Goal: Information Seeking & Learning: Learn about a topic

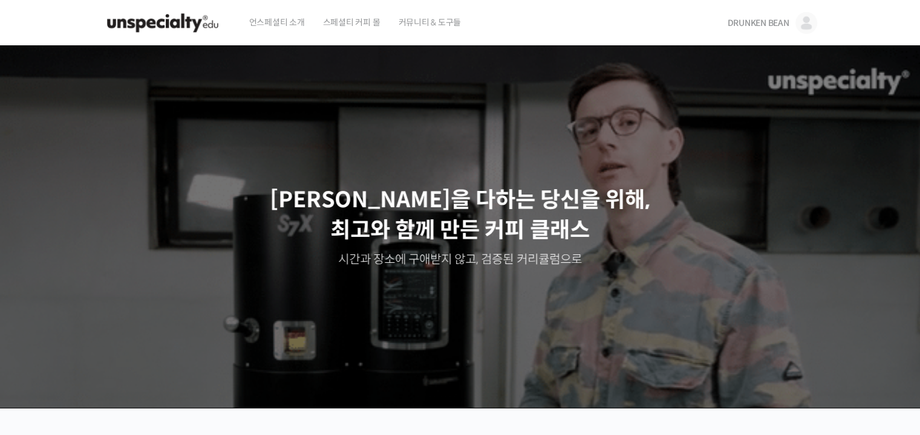
click at [759, 28] on span "DRUNKEN BEAN" at bounding box center [758, 23] width 62 height 11
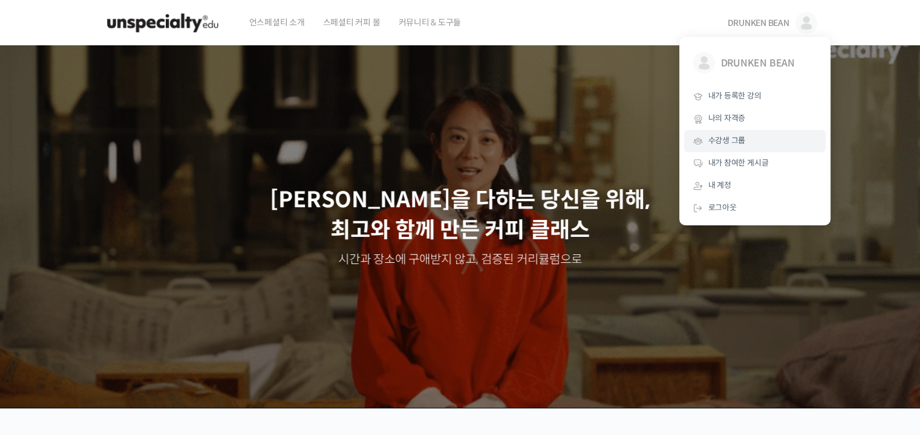
click at [736, 142] on span "수강생 그룹" at bounding box center [726, 140] width 37 height 10
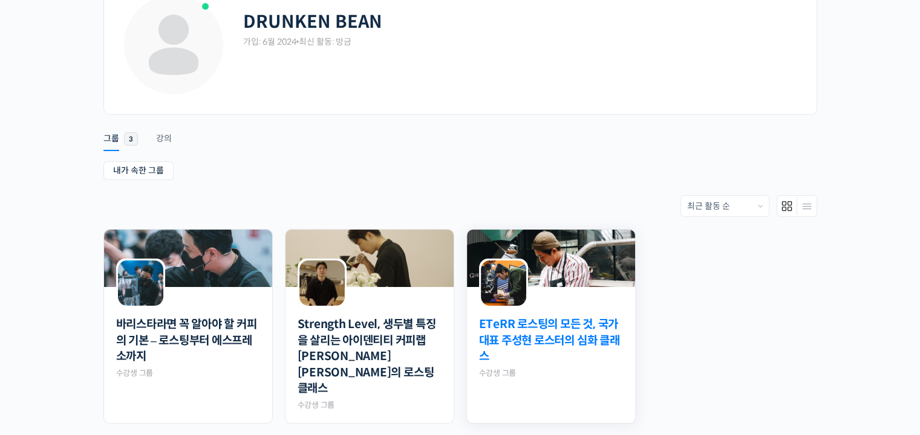
scroll to position [181, 0]
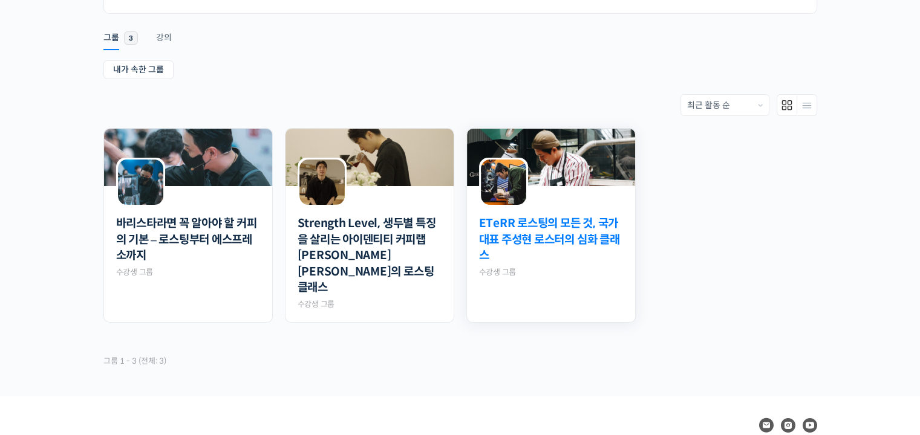
click at [551, 233] on link "ETeRR 로스팅의 모든 것, 국가대표 주성현 로스터의 심화 클래스" at bounding box center [551, 240] width 144 height 48
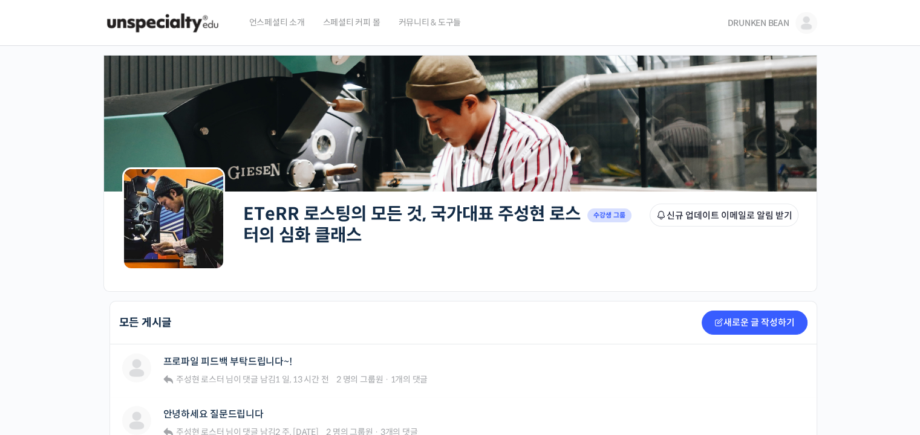
scroll to position [242, 0]
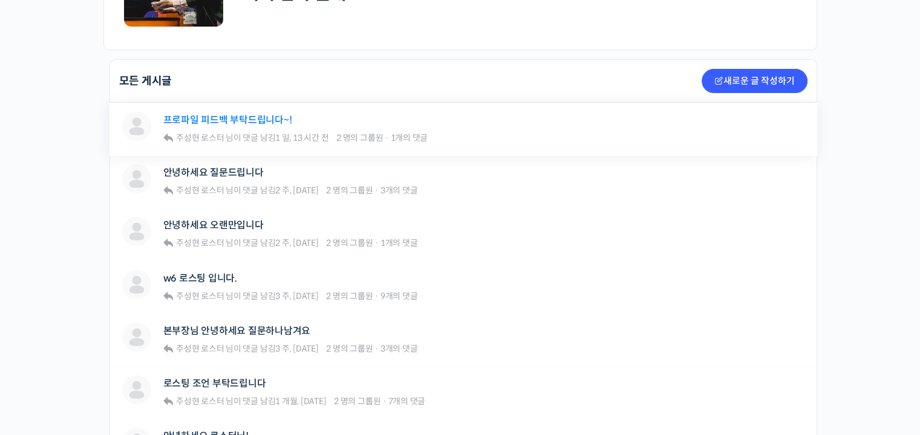
click at [271, 117] on link "프로파일 피드백 부탁드립니다~!" at bounding box center [227, 119] width 129 height 11
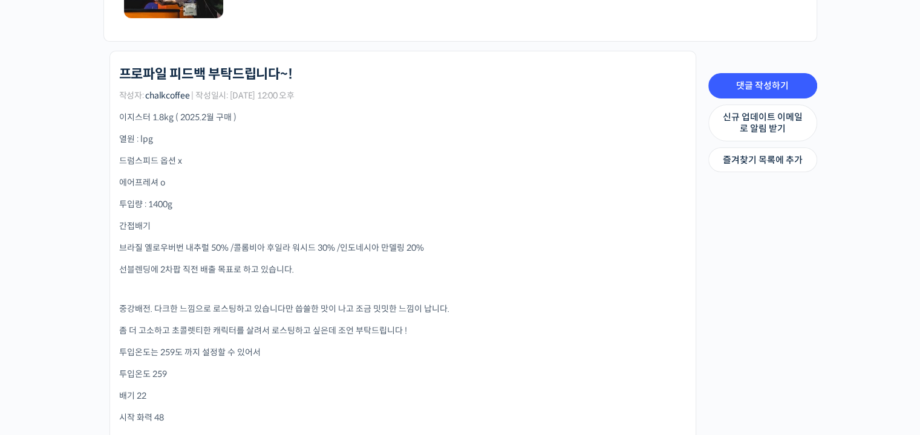
scroll to position [363, 0]
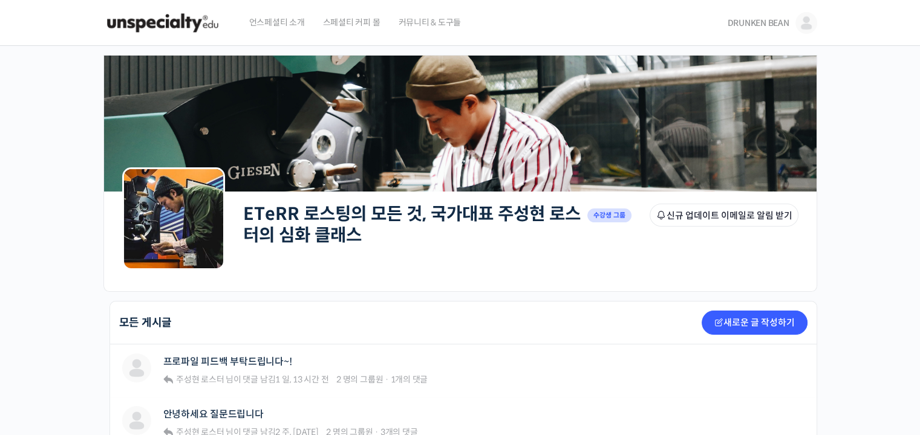
click at [743, 21] on span "DRUNKEN BEAN" at bounding box center [758, 23] width 62 height 11
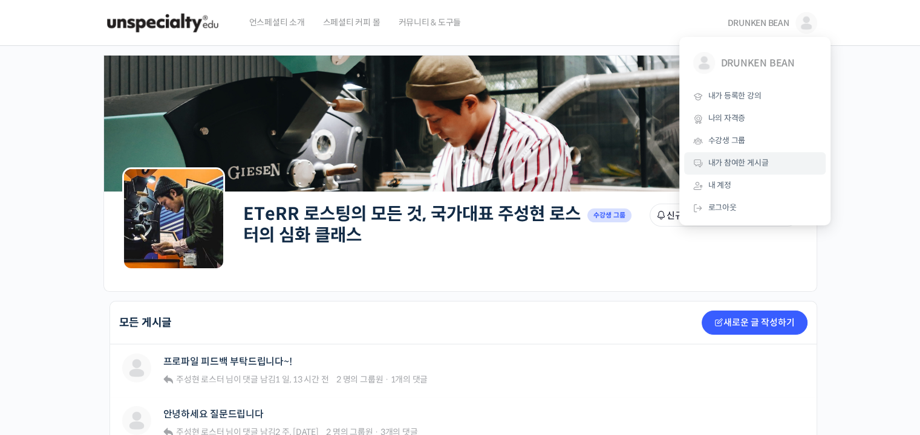
click at [737, 155] on link "내가 참여한 게시글" at bounding box center [754, 163] width 141 height 22
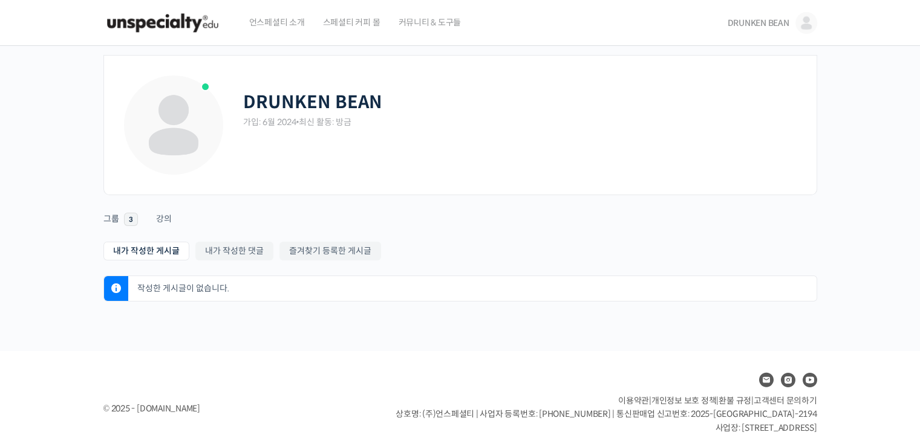
click at [764, 16] on link "DRUNKEN BEAN" at bounding box center [771, 23] width 89 height 46
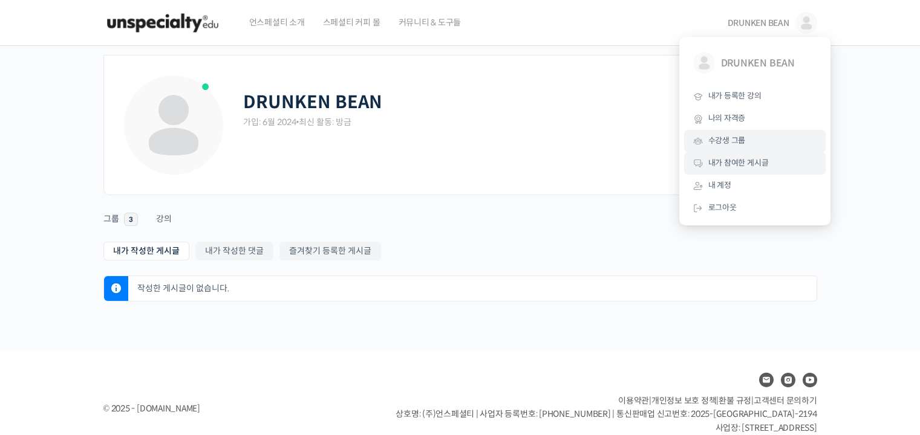
click at [719, 140] on span "수강생 그룹" at bounding box center [726, 140] width 37 height 10
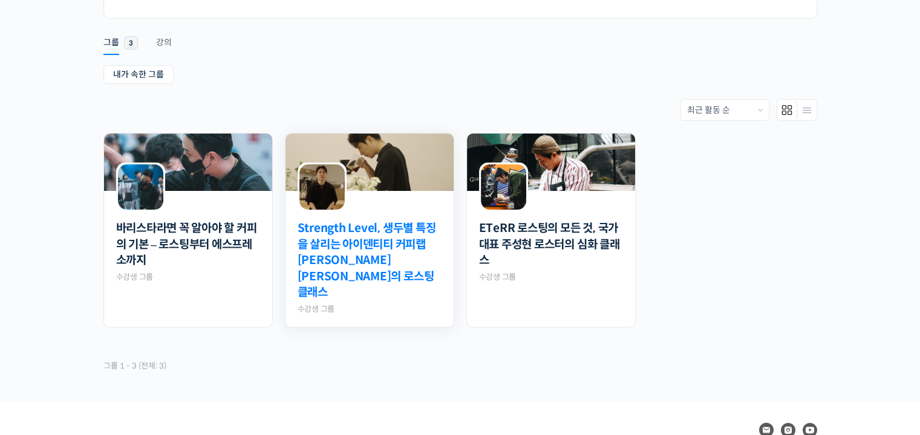
scroll to position [181, 0]
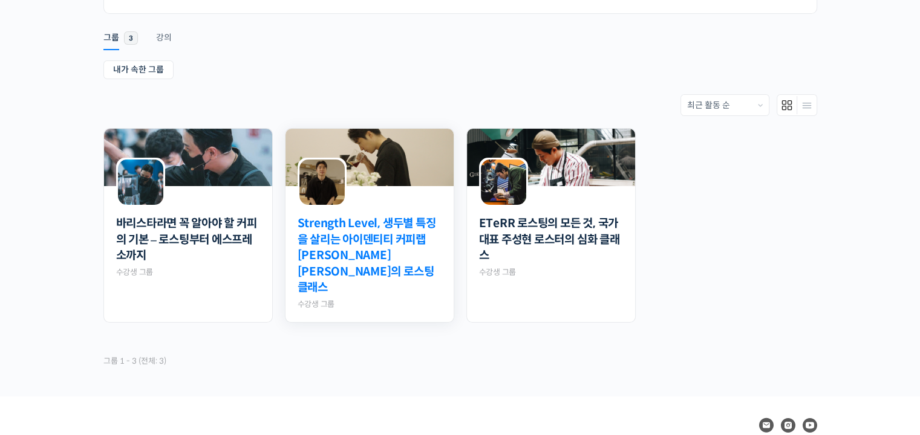
click at [369, 232] on link "Strength Level, 생두별 특징을 살리는 아이덴티티 커피랩 윤원균 대표의 로스팅 클래스" at bounding box center [370, 256] width 144 height 80
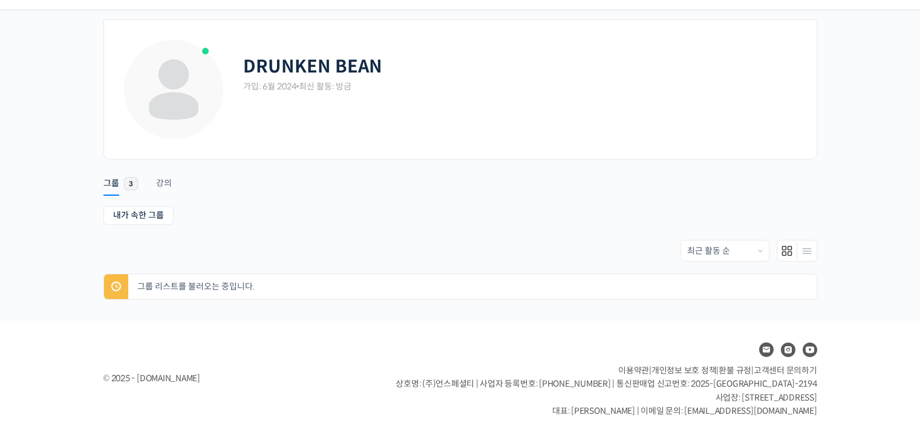
scroll to position [36, 0]
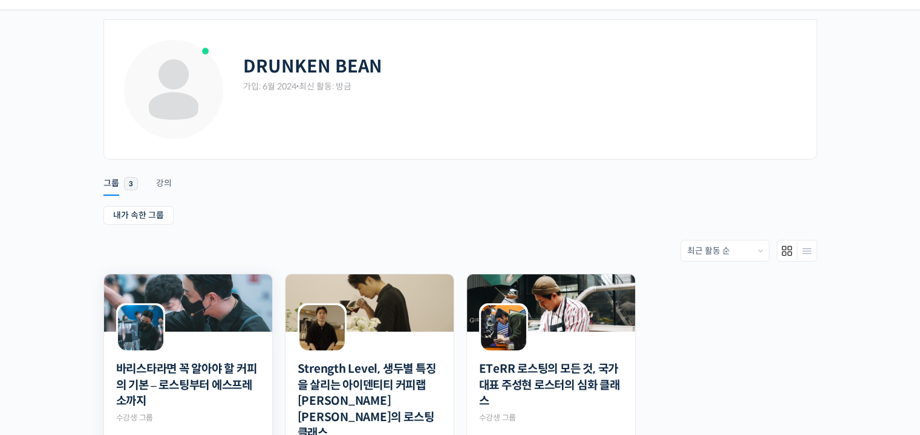
click at [204, 335] on div at bounding box center [188, 342] width 168 height 21
click at [201, 372] on link "바리스타라면 꼭 알아야 할 커피의 기본 – 로스팅부터 에스프레소까지" at bounding box center [188, 386] width 144 height 48
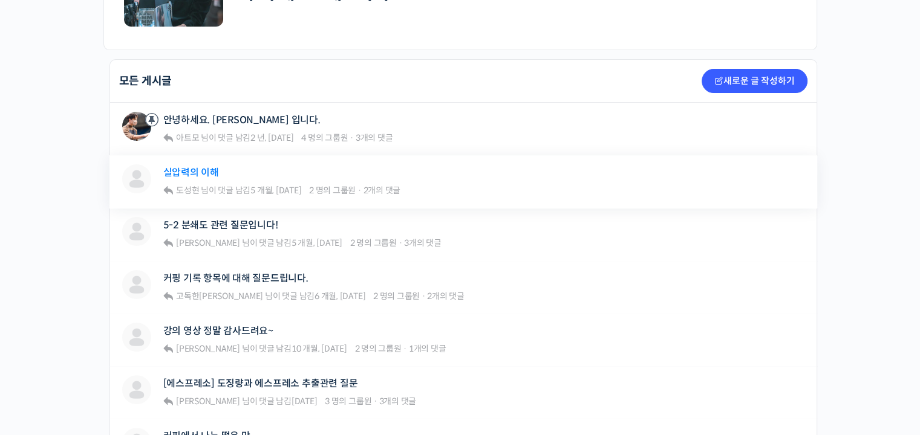
click at [208, 175] on link "실압력의 이해" at bounding box center [191, 172] width 56 height 11
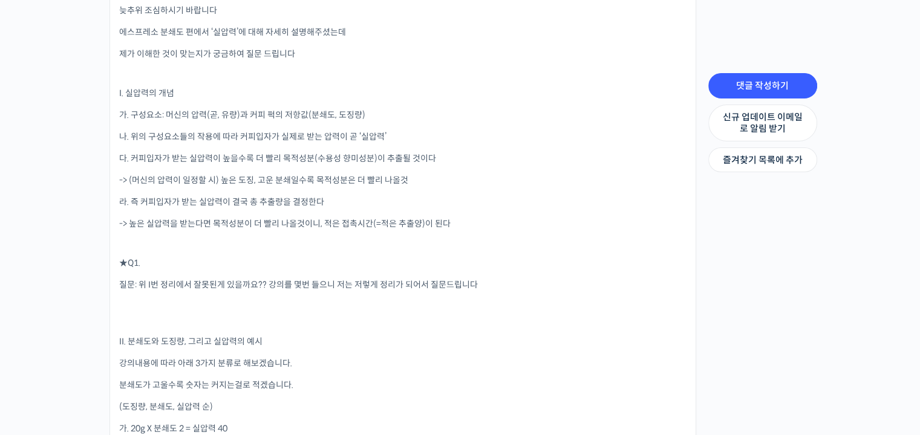
scroll to position [423, 0]
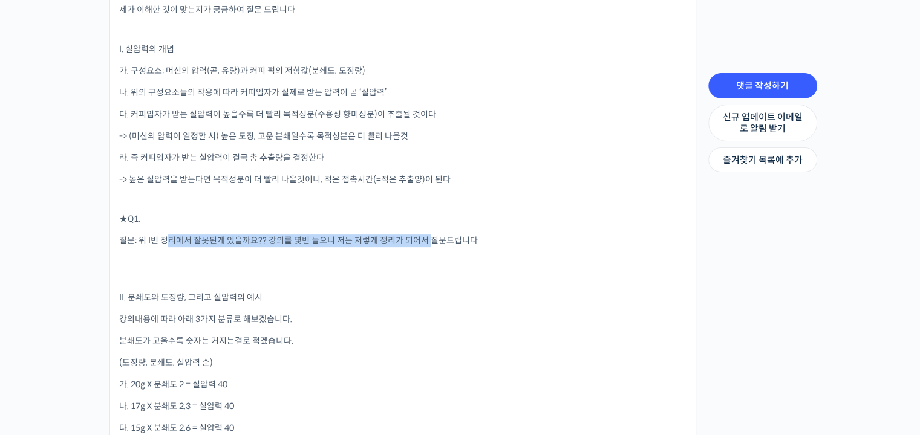
drag, startPoint x: 167, startPoint y: 241, endPoint x: 428, endPoint y: 239, distance: 260.0
click at [428, 239] on p "질문: 위 I번 정리에서 잘못된게 있을까요?? 강의를 몇번 들으니 저는 저렇게 정리가 되어서 질문드립니다" at bounding box center [402, 241] width 567 height 13
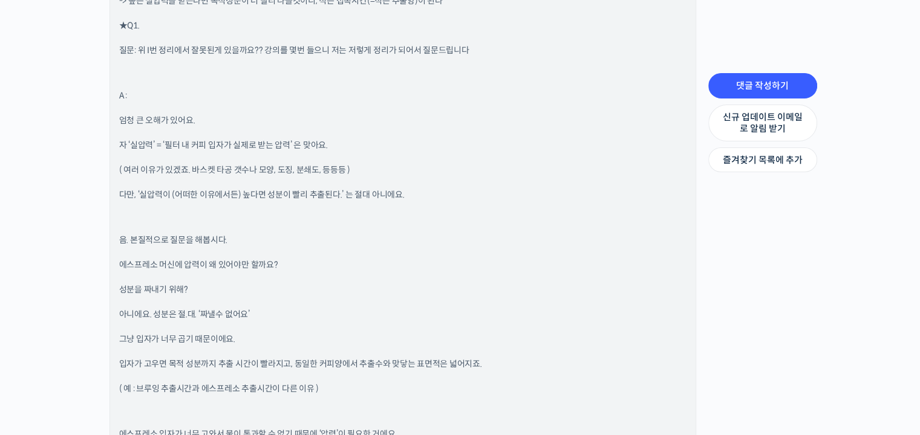
scroll to position [1633, 0]
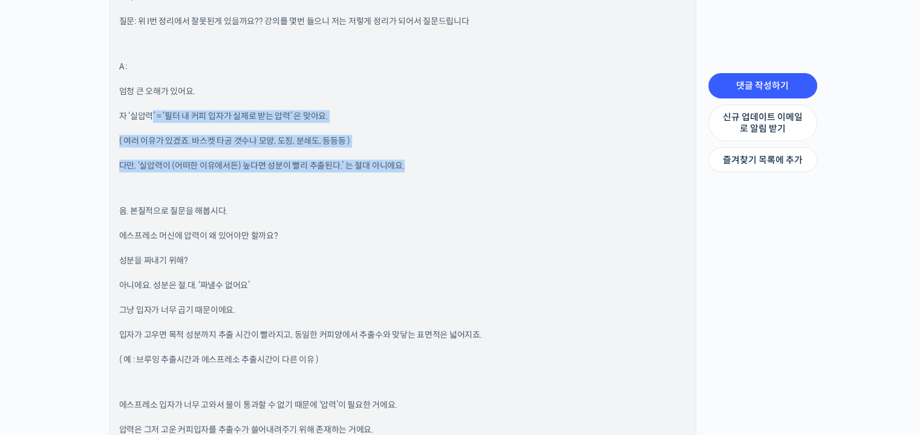
drag, startPoint x: 152, startPoint y: 101, endPoint x: 431, endPoint y: 172, distance: 287.6
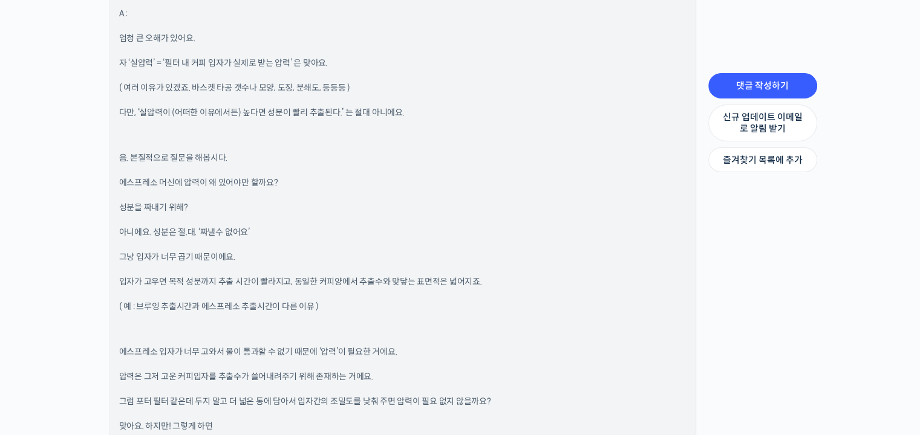
scroll to position [1754, 0]
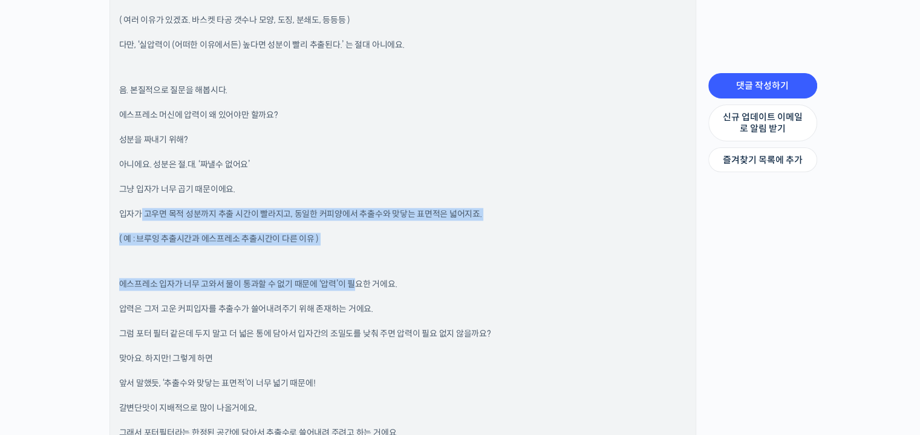
drag, startPoint x: 140, startPoint y: 210, endPoint x: 351, endPoint y: 287, distance: 224.6
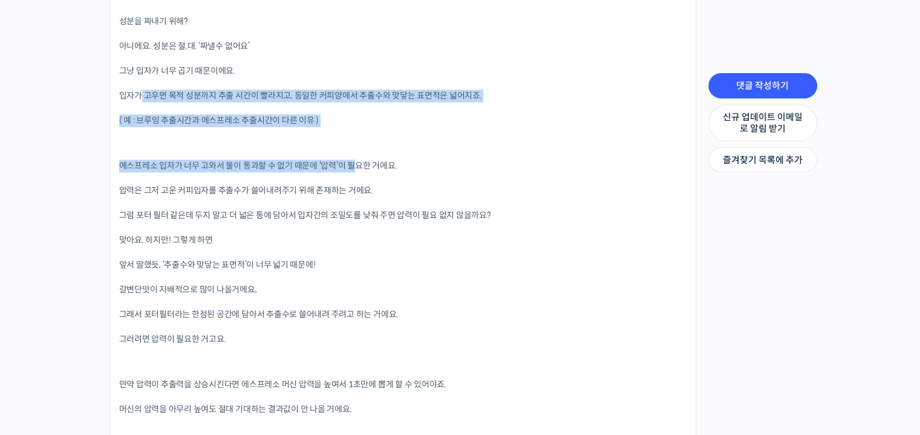
scroll to position [1875, 0]
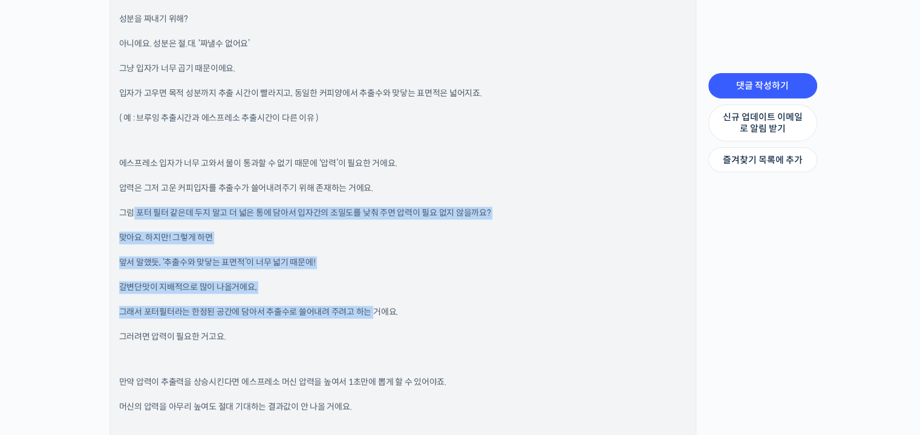
drag, startPoint x: 131, startPoint y: 216, endPoint x: 375, endPoint y: 302, distance: 259.1
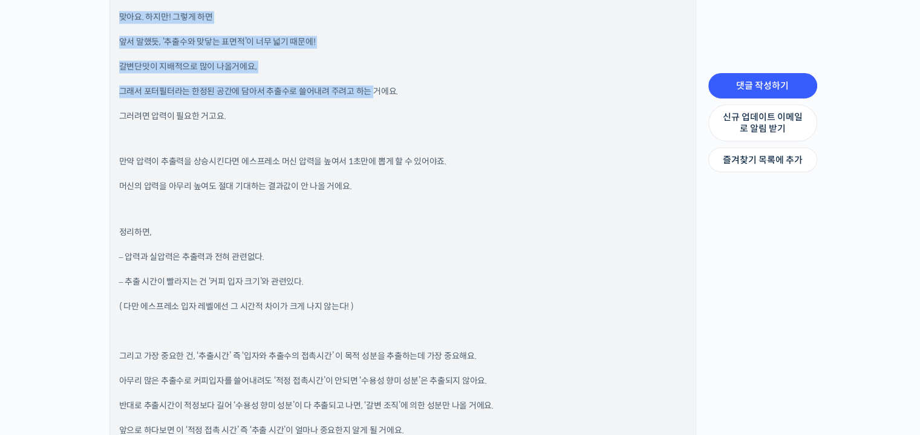
scroll to position [2298, 0]
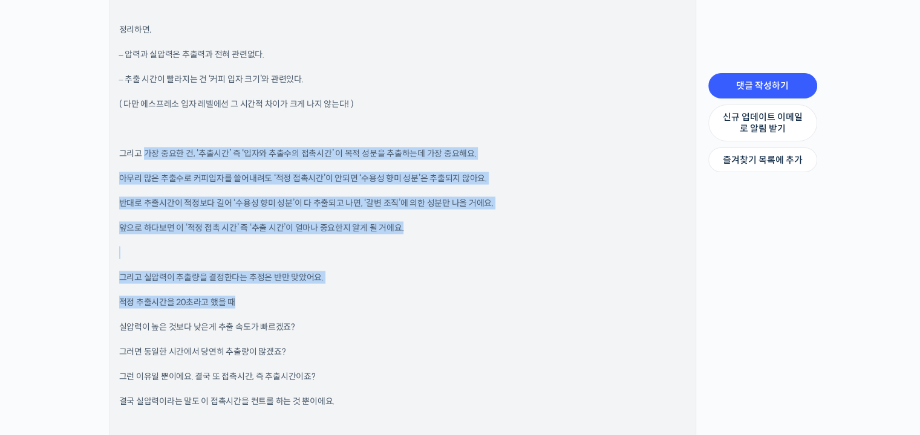
drag, startPoint x: 147, startPoint y: 149, endPoint x: 428, endPoint y: 308, distance: 322.2
click at [428, 308] on div "I. 실압력의 개념 가. 구성요소: 머신의 압력(곧, 유량)과 커피 퍽의 저항값(분쇄도, 도징량) 나. 위의 구성요소들의 작용에 따라 커피입자…" at bounding box center [402, 283] width 567 height 2262
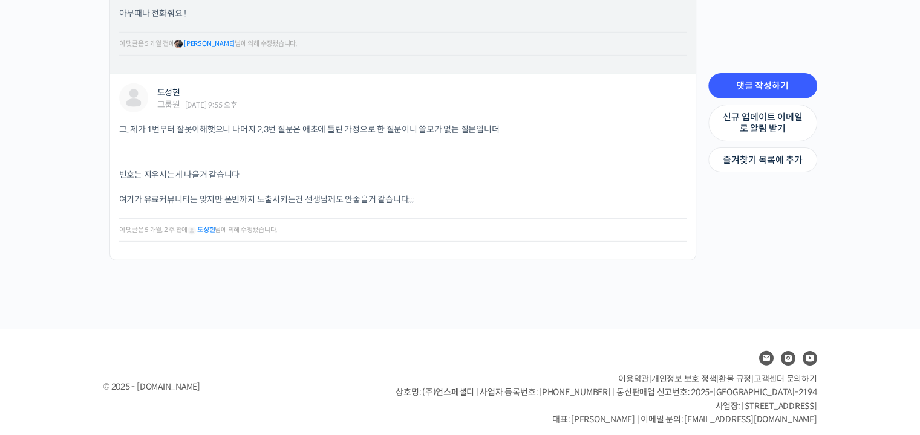
scroll to position [3655, 0]
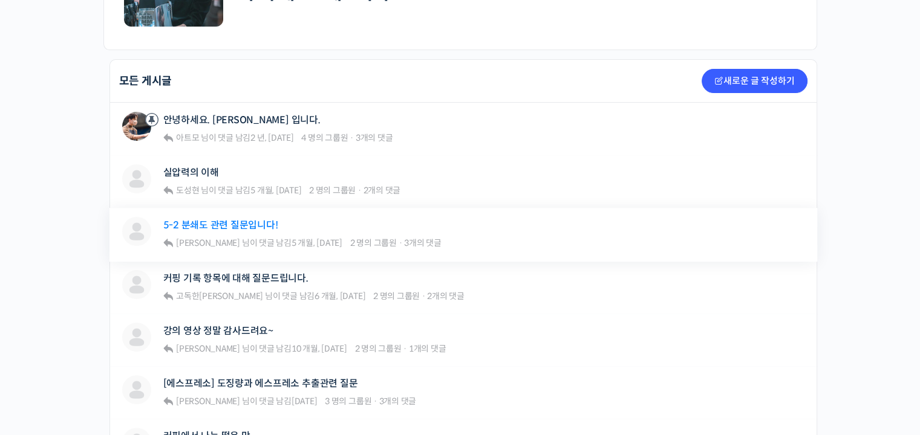
click at [244, 227] on link "5-2 분쇄도 관련 질문입니다!" at bounding box center [220, 225] width 115 height 11
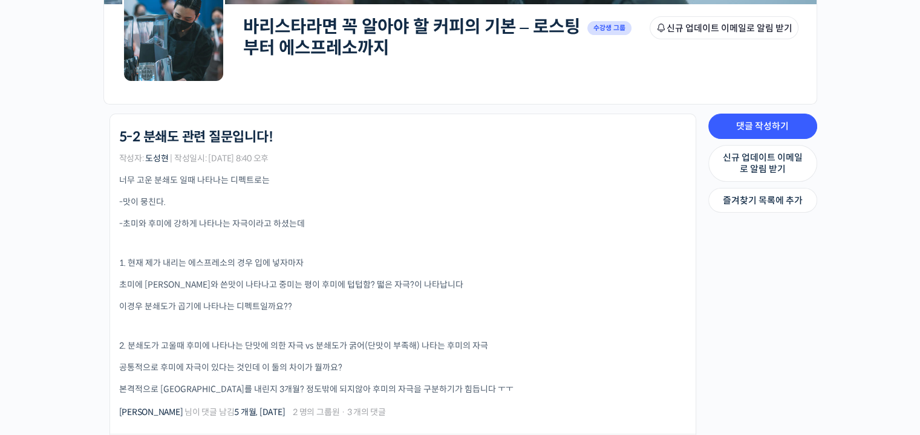
scroll to position [242, 0]
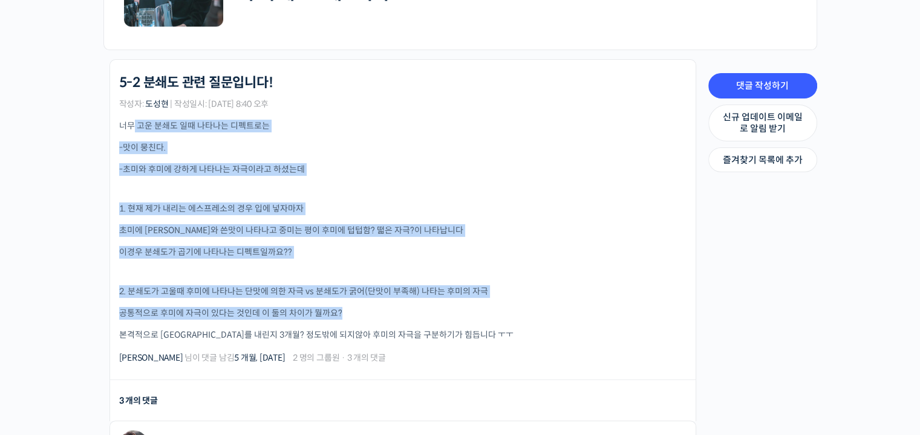
drag, startPoint x: 134, startPoint y: 120, endPoint x: 508, endPoint y: 310, distance: 419.2
click at [508, 310] on div "너무 고운 분쇄도 일때 나타나는 디펙트로는 -맛이 뭉친다. -초미와 후미에 강하게 나타나는 자극이라고 하셨는데 1. 현재 제가 내리는 에스프레…" at bounding box center [402, 231] width 567 height 222
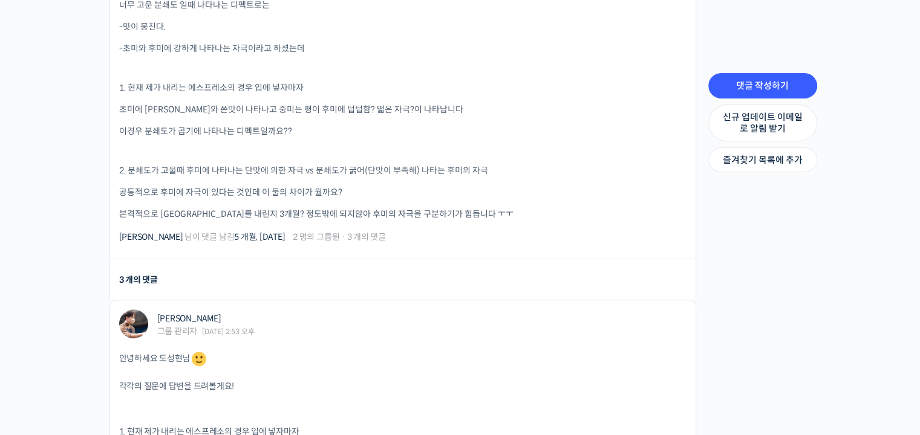
click at [498, 270] on li "3 개의 댓글" at bounding box center [402, 279] width 587 height 41
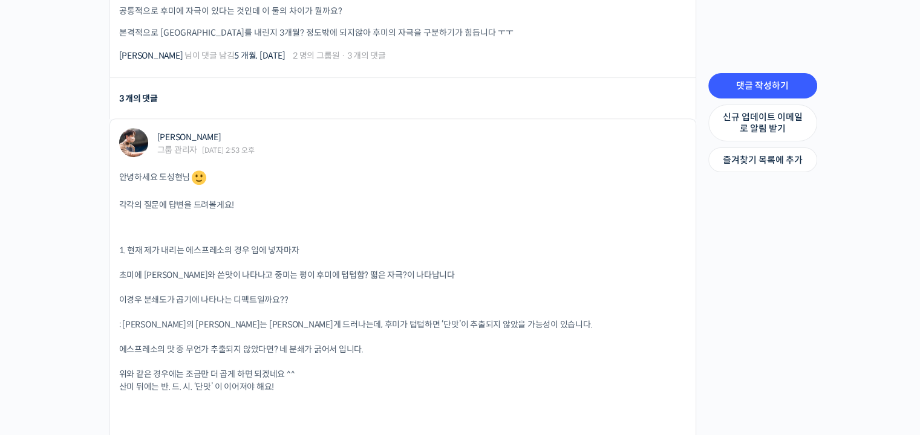
scroll to position [726, 0]
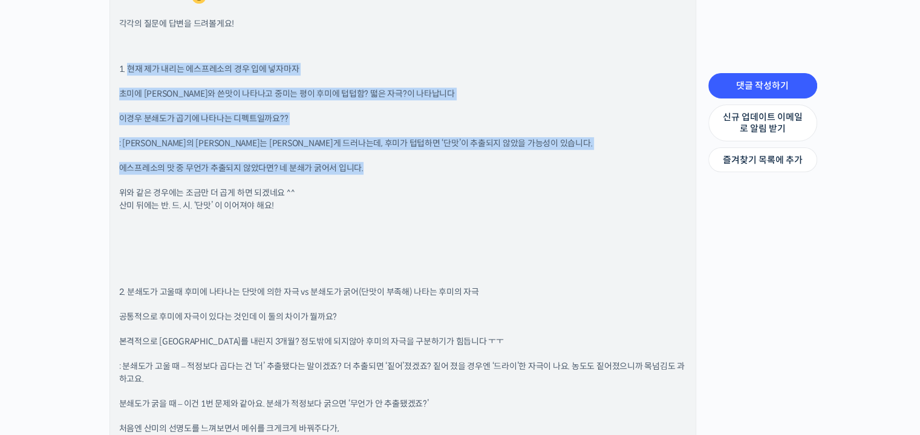
drag, startPoint x: 128, startPoint y: 67, endPoint x: 508, endPoint y: 164, distance: 392.5
click at [508, 164] on div "안녕하세요 도성현님 각각의 질문에 답변을 드려볼게요! 1. 현재 제가 내리는 에스프레소의 경우 입에 넣자마자 초미에 산미와 쓴맛이 나타나고 중…" at bounding box center [402, 284] width 567 height 594
drag, startPoint x: 143, startPoint y: 186, endPoint x: 309, endPoint y: 207, distance: 167.6
click at [305, 207] on p "위와 같은 경우에는 조금만 더 곱게 하면 되겠네요 ^^ 산미 뒤에는 반. 드. 시. ‘단맛’ 이 이어져야 해요!" at bounding box center [402, 199] width 567 height 25
click at [322, 207] on p "위와 같은 경우에는 조금만 더 곱게 하면 되겠네요 ^^ 산미 뒤에는 반. 드. 시. ‘단맛’ 이 이어져야 해요!" at bounding box center [402, 199] width 567 height 25
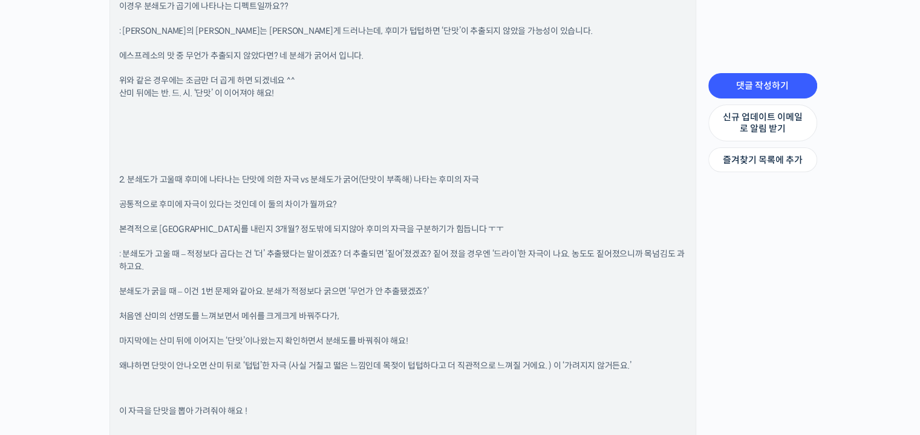
scroll to position [967, 0]
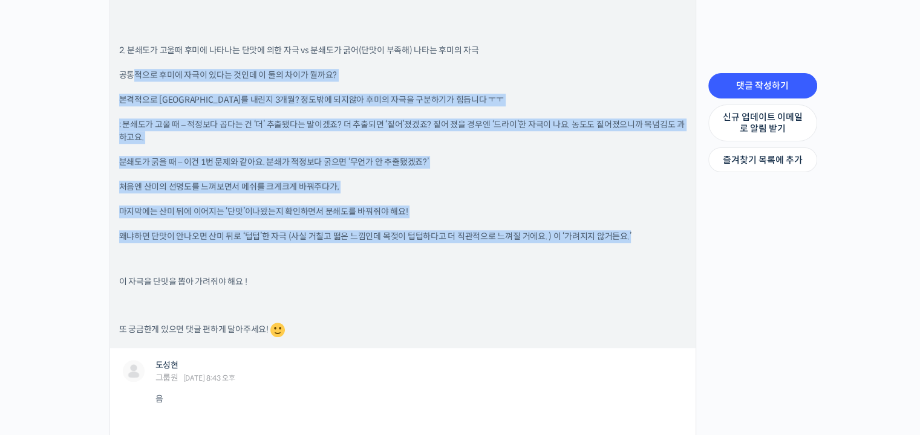
drag, startPoint x: 137, startPoint y: 70, endPoint x: 598, endPoint y: 250, distance: 495.3
click at [597, 256] on div "안녕하세요 도성현님 각각의 질문에 답변을 드려볼게요! 1. 현재 제가 내리는 에스프레소의 경우 입에 넣자마자 초미에 산미와 쓴맛이 나타나고 중…" at bounding box center [402, 42] width 567 height 594
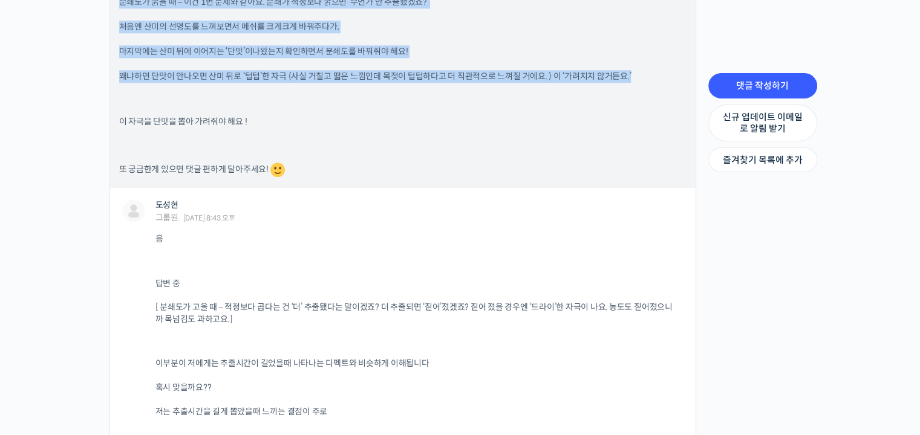
scroll to position [1270, 0]
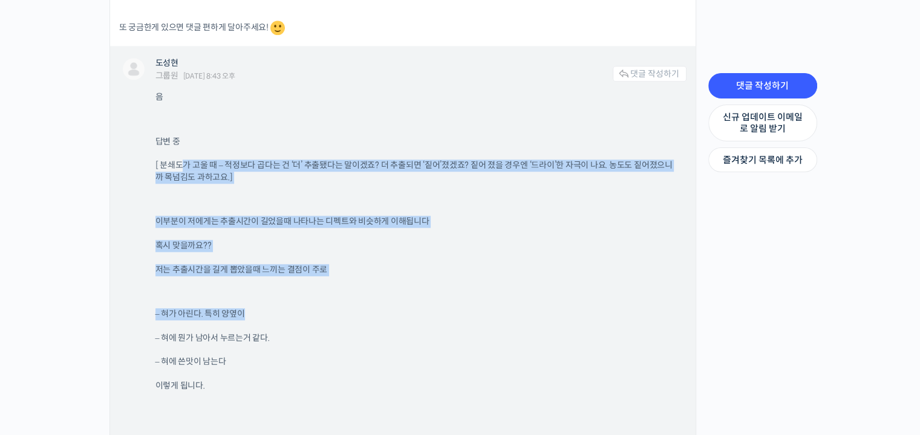
drag, startPoint x: 184, startPoint y: 155, endPoint x: 527, endPoint y: 287, distance: 367.7
click at [522, 297] on div "음 답변 중 [ 분쇄도가 고울 때 – 적정보다 곱다는 건 ‘더’ 추출됐다는 말이겠죠? 더 추출되면 ‘짙어’졌겠죠? 짙어 졌을 경우엔 ‘드라이’…" at bounding box center [420, 354] width 531 height 527
click at [527, 275] on p "저는 추출시간을 길게 뽑았을때 느끼는 결점이 주로" at bounding box center [414, 270] width 519 height 12
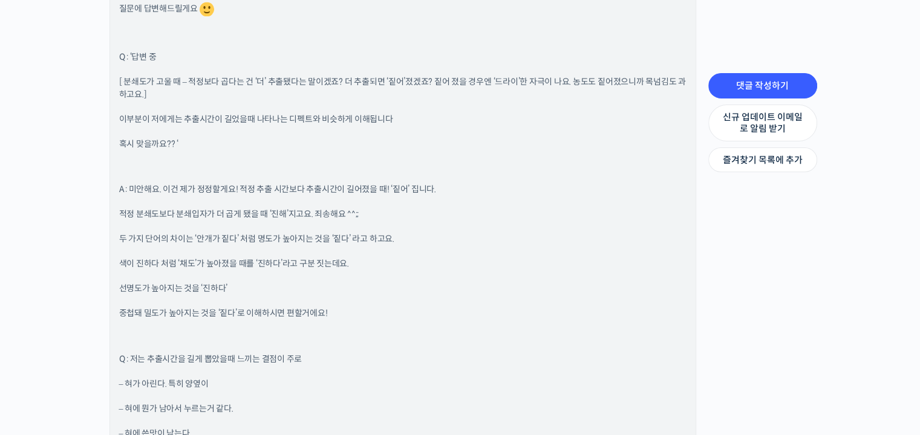
scroll to position [1995, 0]
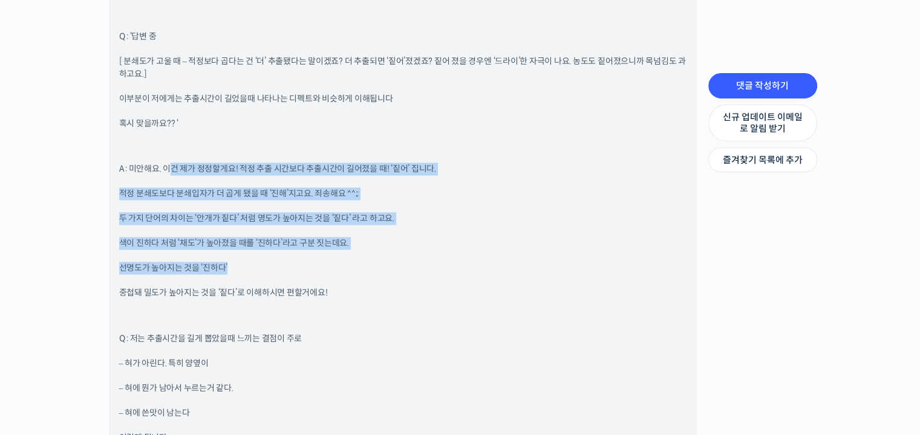
drag, startPoint x: 173, startPoint y: 167, endPoint x: 460, endPoint y: 270, distance: 304.7
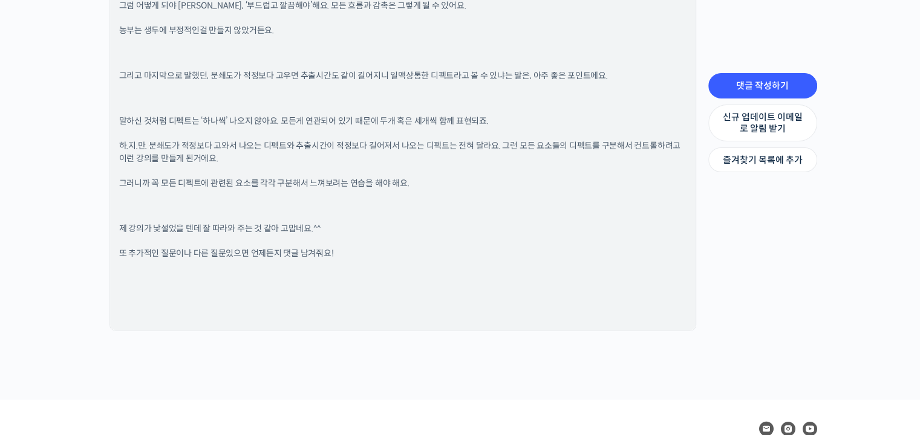
scroll to position [3263, 0]
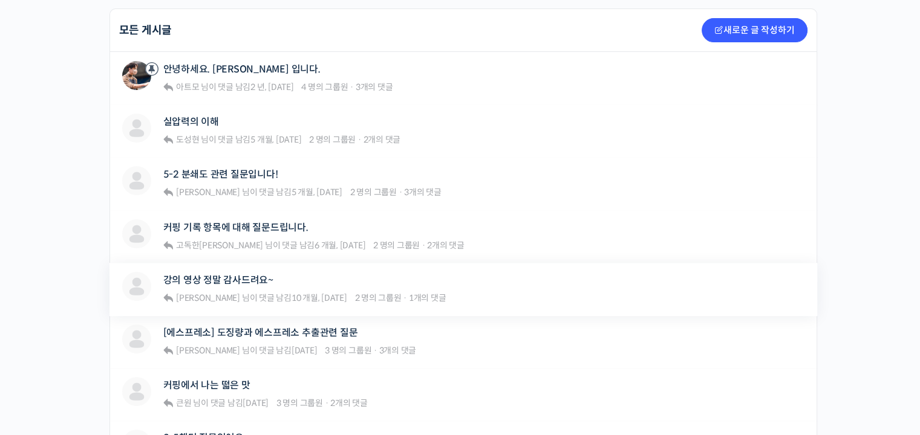
scroll to position [363, 0]
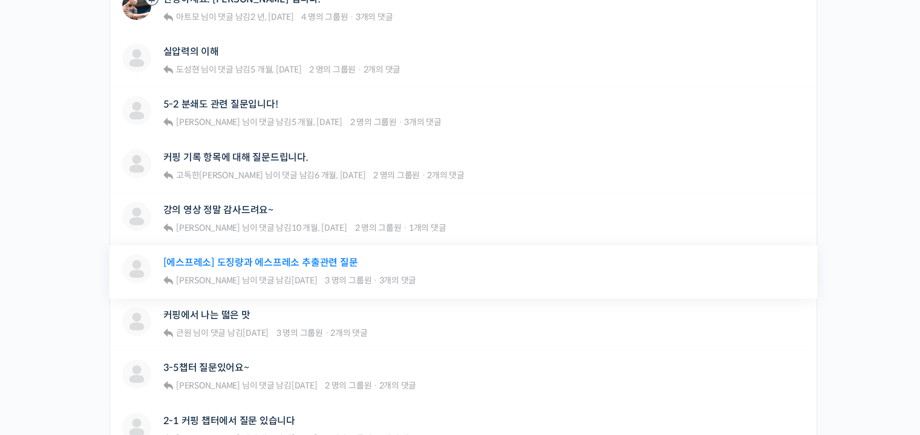
click at [224, 265] on link "[에스프레소] 도징량과 에스프레소 추출관련 질문" at bounding box center [260, 262] width 195 height 11
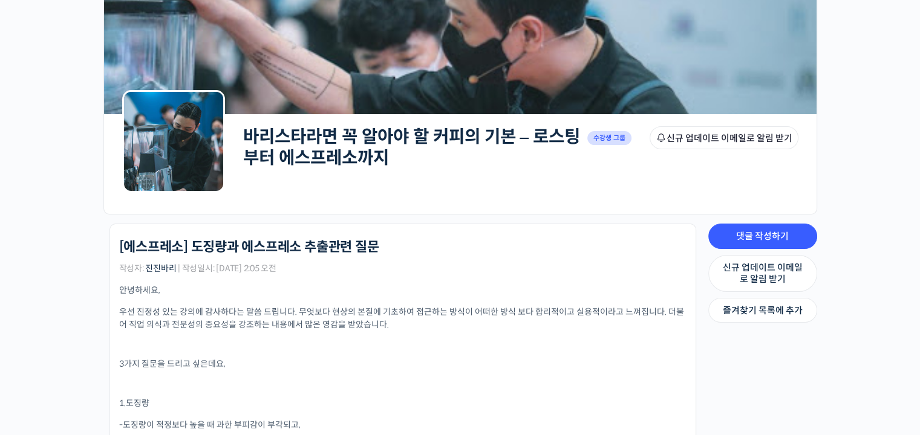
scroll to position [242, 0]
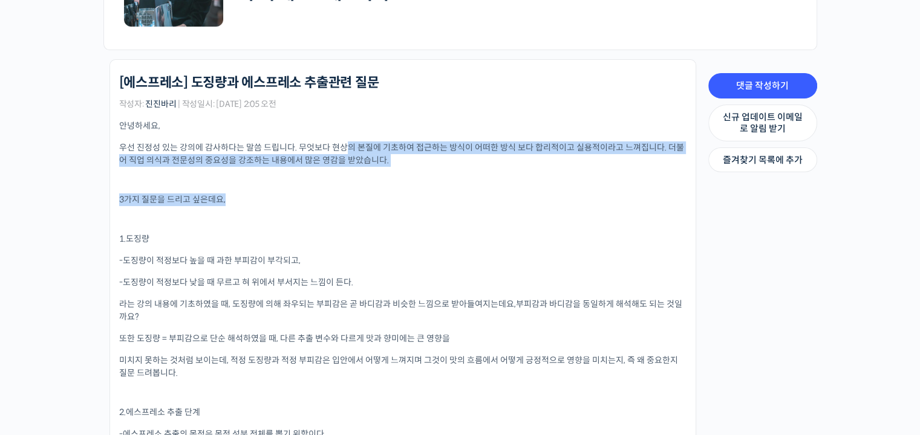
drag, startPoint x: 344, startPoint y: 145, endPoint x: 452, endPoint y: 198, distance: 120.9
click at [452, 198] on p "3가지 질문을 드리고 싶은데요," at bounding box center [402, 199] width 567 height 13
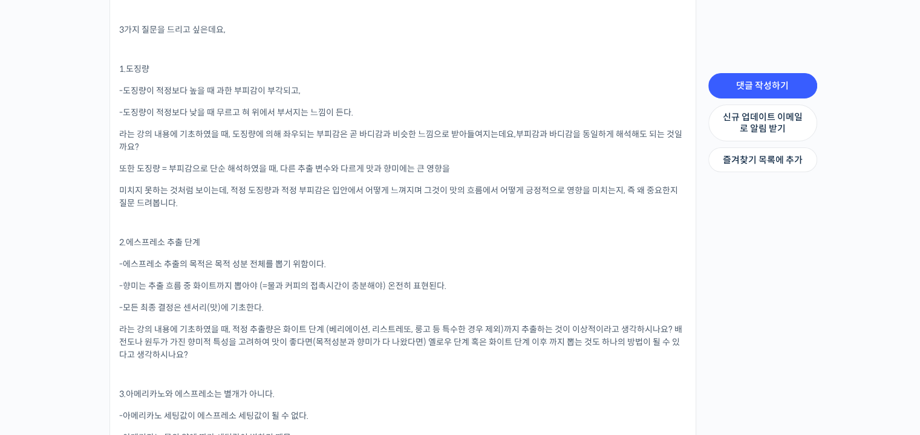
scroll to position [423, 0]
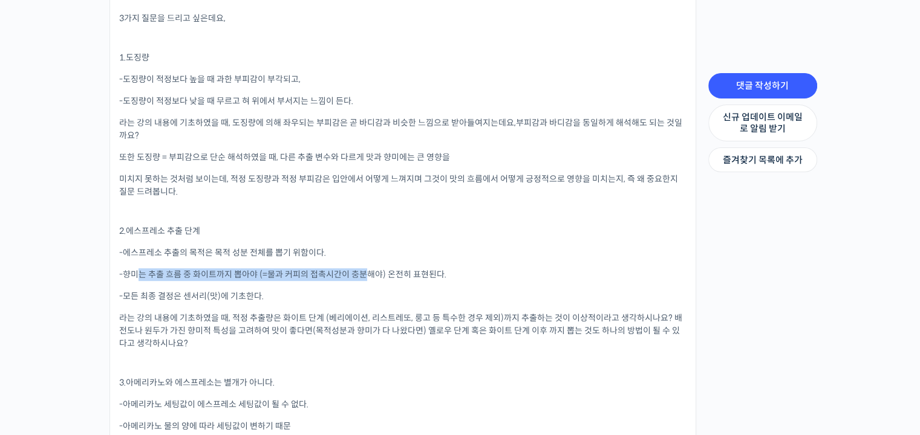
drag, startPoint x: 138, startPoint y: 268, endPoint x: 361, endPoint y: 281, distance: 222.9
click at [361, 281] on p "-향미는 추출 흐름 중 화이트까지 뽑아야 (=물과 커피의 접촉시간이 충분해야) 온전히 표현된다." at bounding box center [402, 274] width 567 height 13
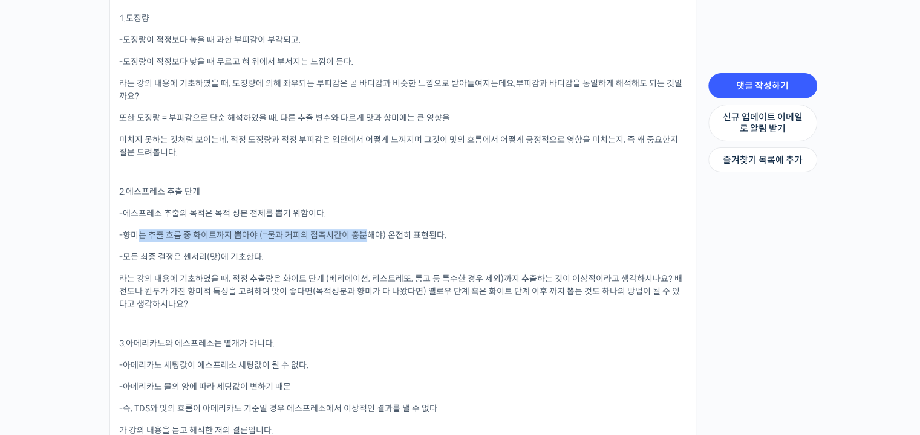
scroll to position [544, 0]
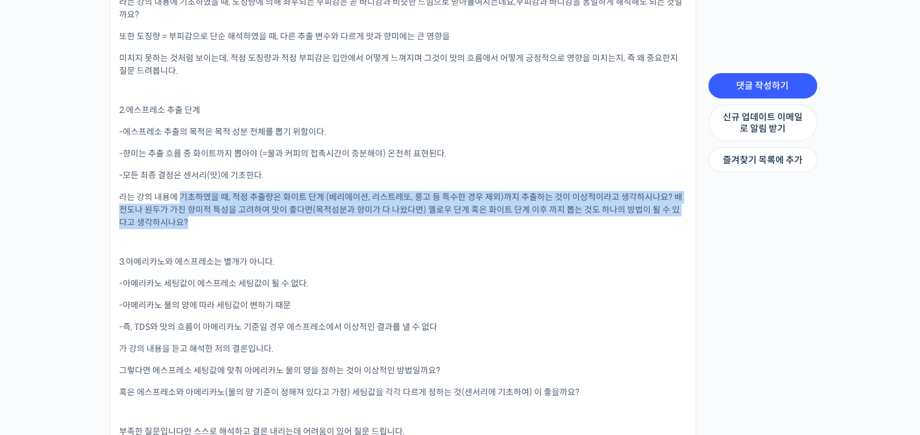
drag, startPoint x: 179, startPoint y: 192, endPoint x: 601, endPoint y: 223, distance: 423.2
click at [601, 223] on p "라는 강의 내용에 기초하였을 때, 적정 추출량은 화이트 단계 (베리에이션, 리스트레또, 룽고 등 특수한 경우 제외)까지 추출하는 것이 이상적이…" at bounding box center [402, 210] width 567 height 38
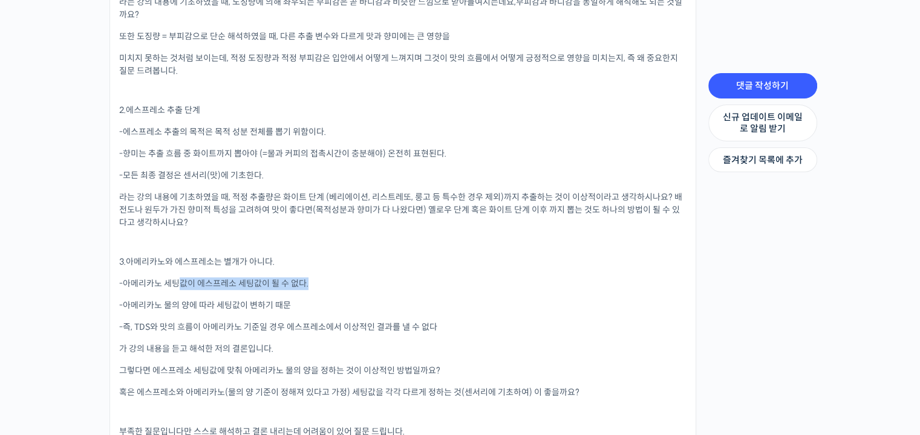
drag, startPoint x: 175, startPoint y: 282, endPoint x: 360, endPoint y: 281, distance: 185.6
click at [360, 281] on p "-아메리카노 세팅값이 에스프레소 세팅값이 될 수 없다." at bounding box center [402, 284] width 567 height 13
click at [441, 264] on p "3.아메리카노와 에스프레소는 별개가 아니다." at bounding box center [402, 262] width 567 height 13
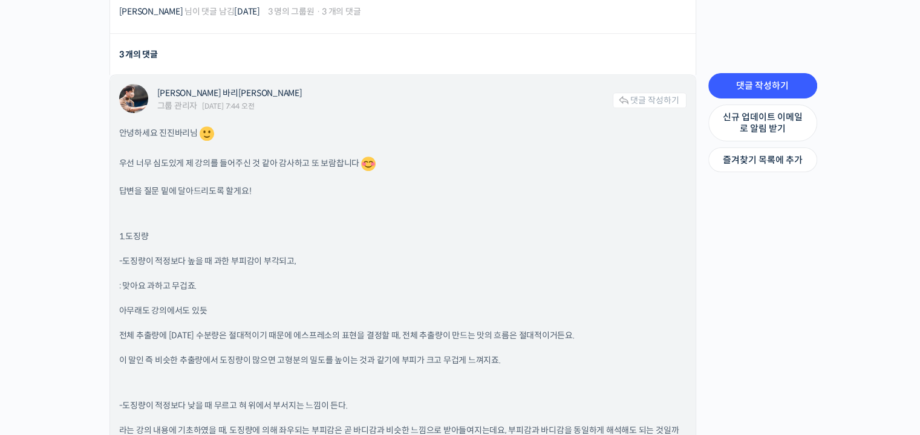
scroll to position [1088, 0]
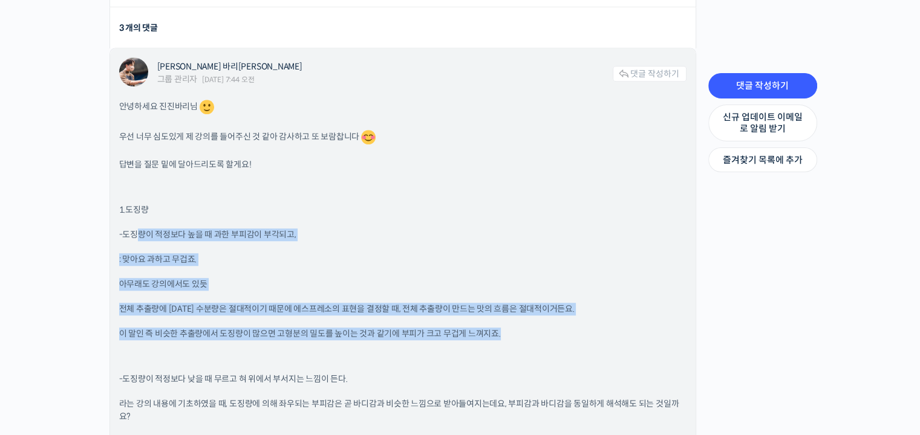
drag, startPoint x: 135, startPoint y: 236, endPoint x: 571, endPoint y: 325, distance: 445.5
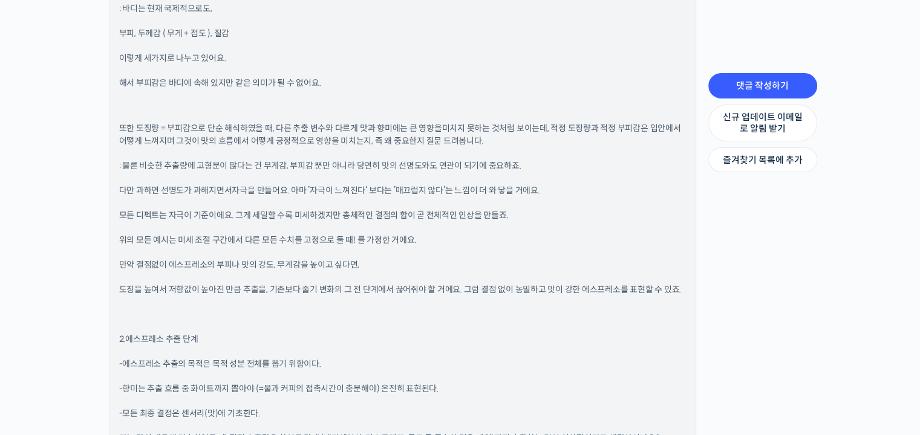
scroll to position [1693, 0]
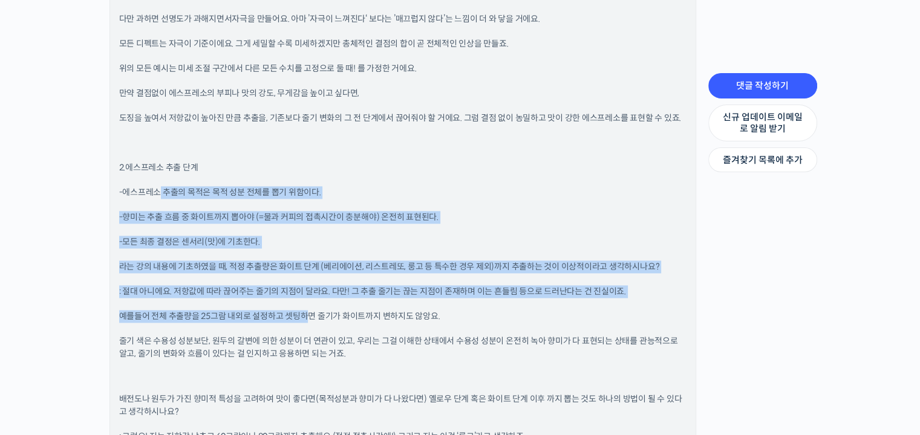
drag, startPoint x: 158, startPoint y: 175, endPoint x: 306, endPoint y: 289, distance: 187.1
click at [306, 289] on div "안녕하세요 진진바리님 우선 너무 심도있게 제 강의를 들어주신 것 같아 감사하고 또 보람찹니다 답변을 질문 밑에 달아드리도록 할게요! 1.도징량…" at bounding box center [402, 222] width 567 height 1458
click at [295, 286] on div "안녕하세요 진진바리님 우선 너무 심도있게 제 강의를 들어주신 것 같아 감사하고 또 보람찹니다 답변을 질문 밑에 달아드리도록 할게요! 1.도징량…" at bounding box center [402, 222] width 567 height 1458
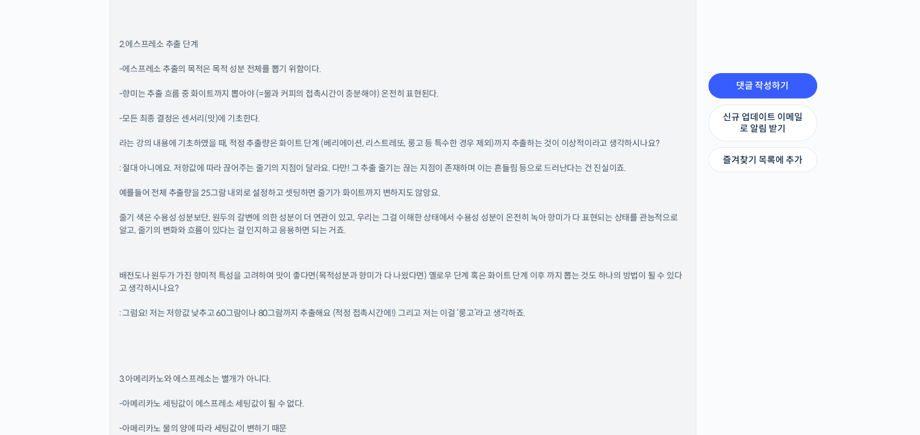
scroll to position [1814, 0]
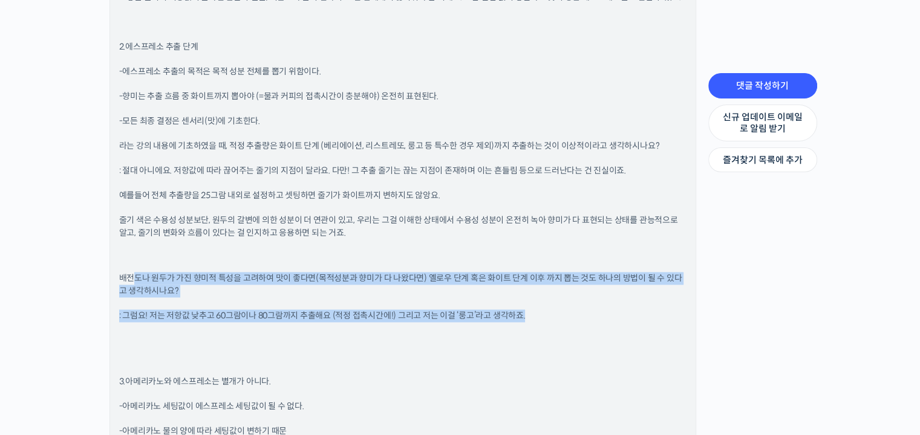
drag, startPoint x: 137, startPoint y: 270, endPoint x: 413, endPoint y: 319, distance: 280.6
click at [413, 319] on div "안녕하세요 진진바리님 우선 너무 심도있게 제 강의를 들어주신 것 같아 감사하고 또 보람찹니다 답변을 질문 밑에 달아드리도록 할게요! 1.도징량…" at bounding box center [402, 101] width 567 height 1458
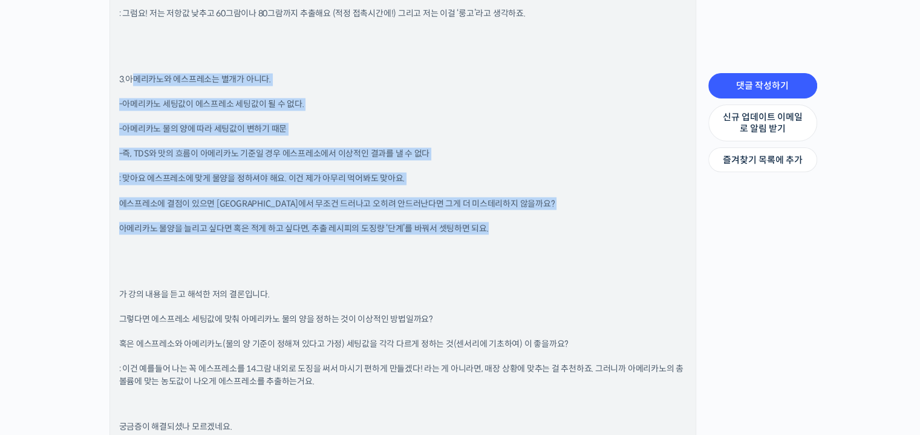
drag, startPoint x: 134, startPoint y: 62, endPoint x: 549, endPoint y: 204, distance: 438.3
click at [545, 172] on p ": 맞아요 에스프레소에 맞게 물양을 정하셔야 해요. 이건 제가 아무리 먹어봐도 맞아요." at bounding box center [402, 178] width 567 height 13
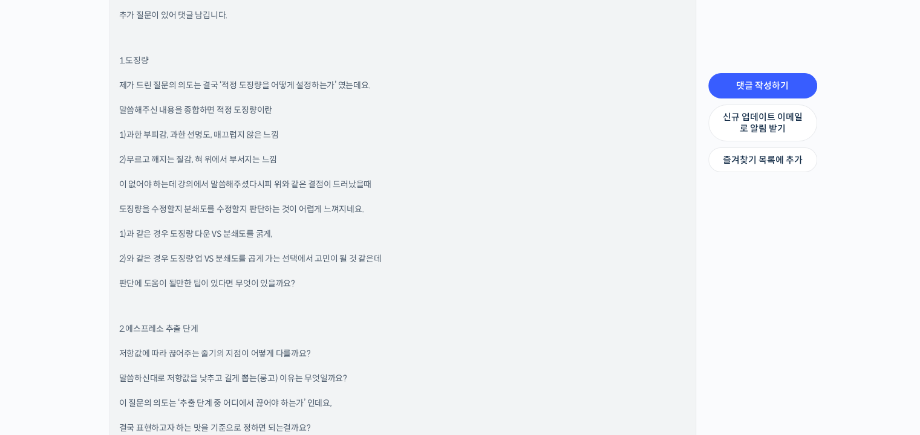
scroll to position [2721, 0]
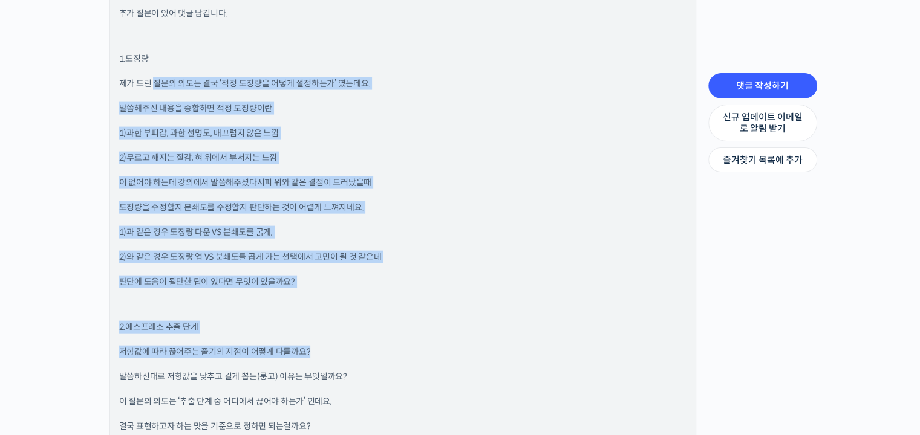
drag, startPoint x: 154, startPoint y: 70, endPoint x: 458, endPoint y: 329, distance: 399.8
click at [458, 329] on div "안녕하세요, 답변 주셔서 정말 감사합니다. 추가 질문이 있어 댓글 남깁니다. 1.도징량 제가 드린 질문의 의도는 결국 ‘적정 도징량을 어떻게 …" at bounding box center [402, 314] width 567 height 665
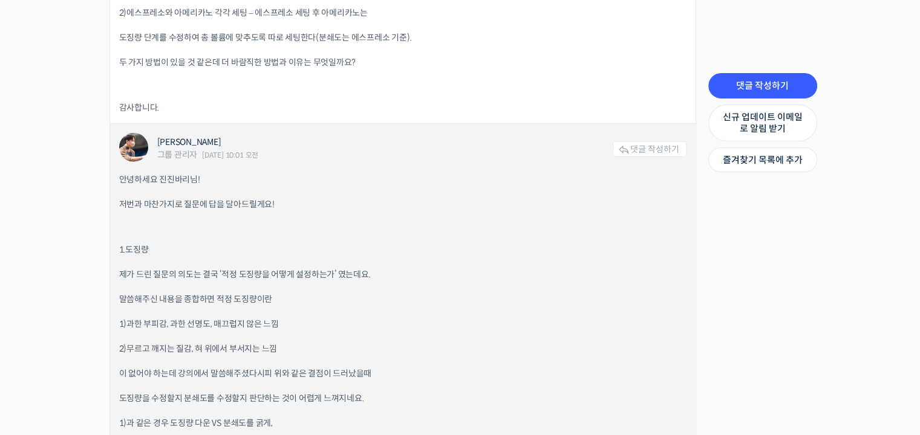
scroll to position [3326, 0]
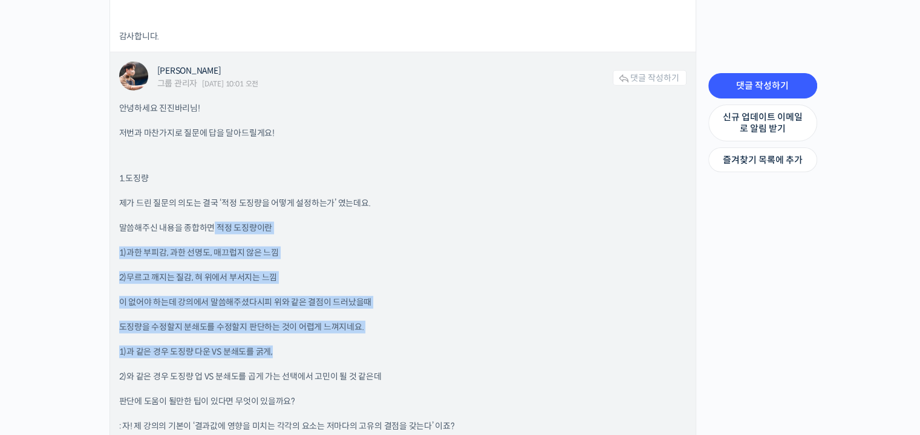
drag, startPoint x: 213, startPoint y: 210, endPoint x: 431, endPoint y: 339, distance: 252.7
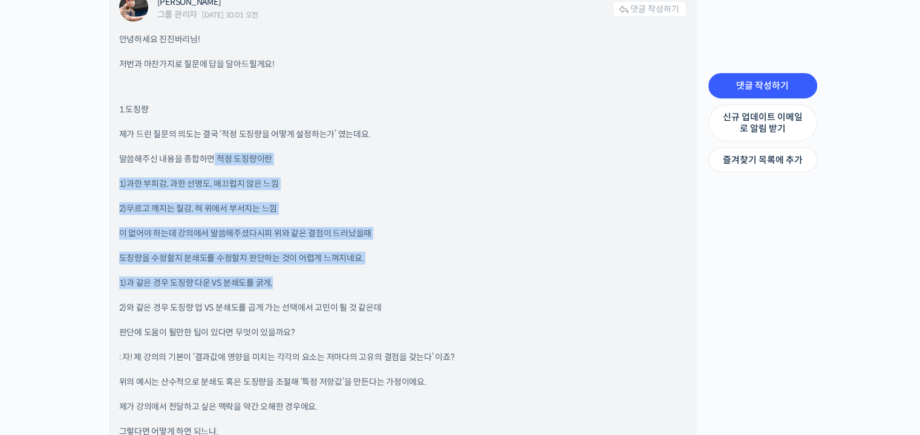
scroll to position [3507, 0]
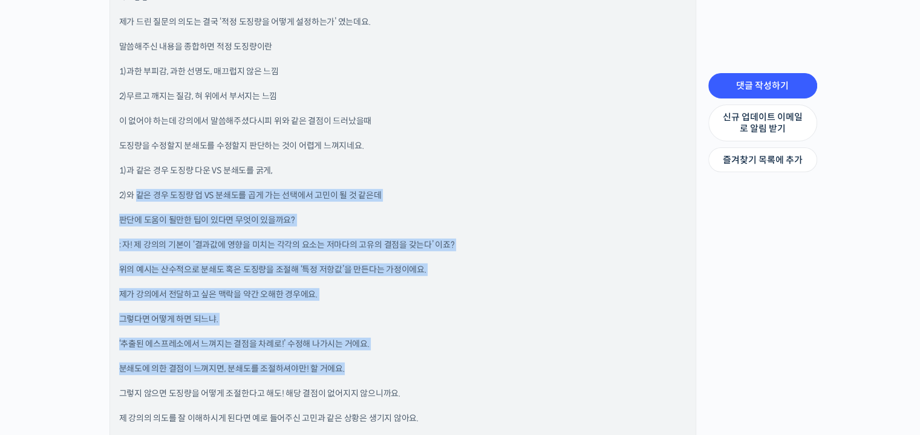
drag, startPoint x: 138, startPoint y: 182, endPoint x: 559, endPoint y: 350, distance: 453.5
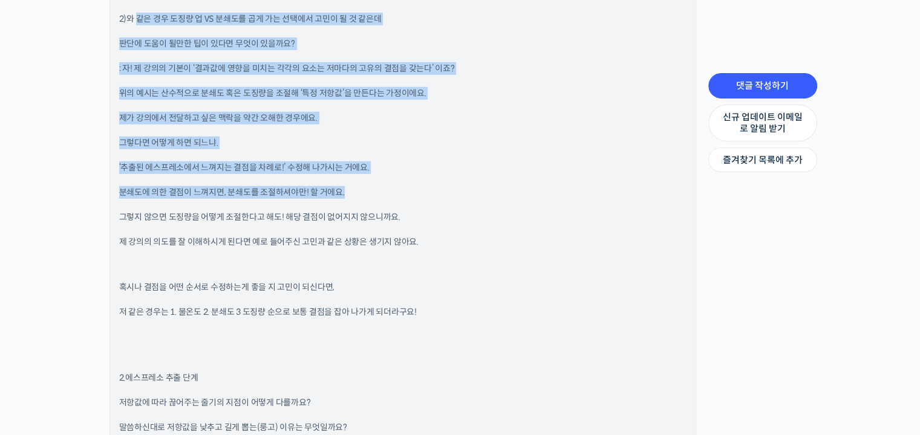
scroll to position [3689, 0]
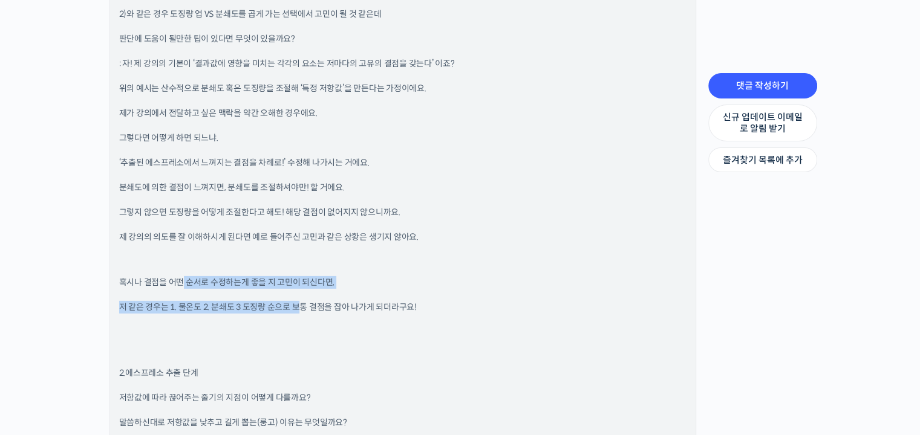
drag, startPoint x: 183, startPoint y: 265, endPoint x: 297, endPoint y: 300, distance: 119.4
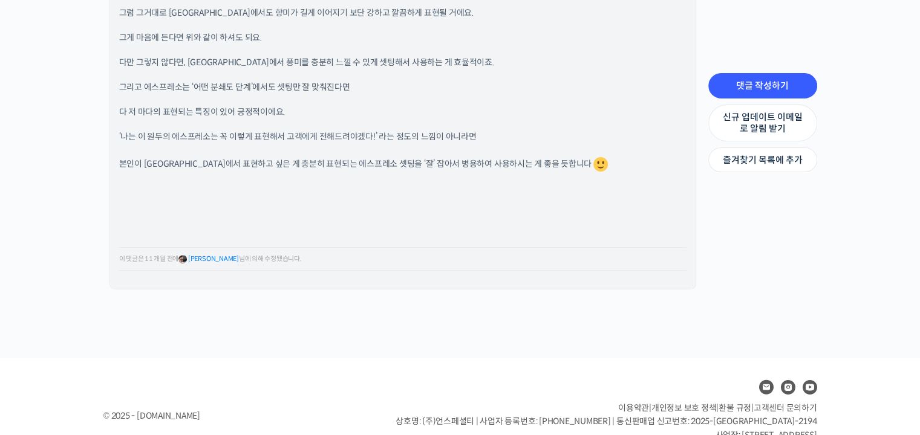
scroll to position [4414, 0]
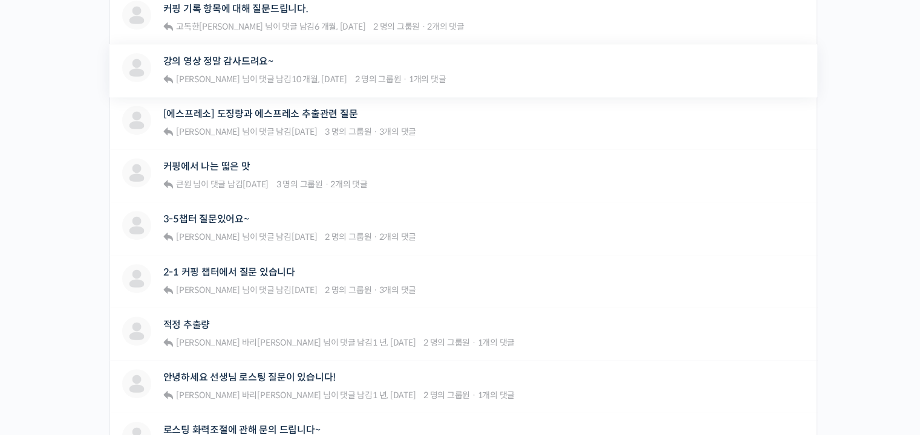
scroll to position [605, 0]
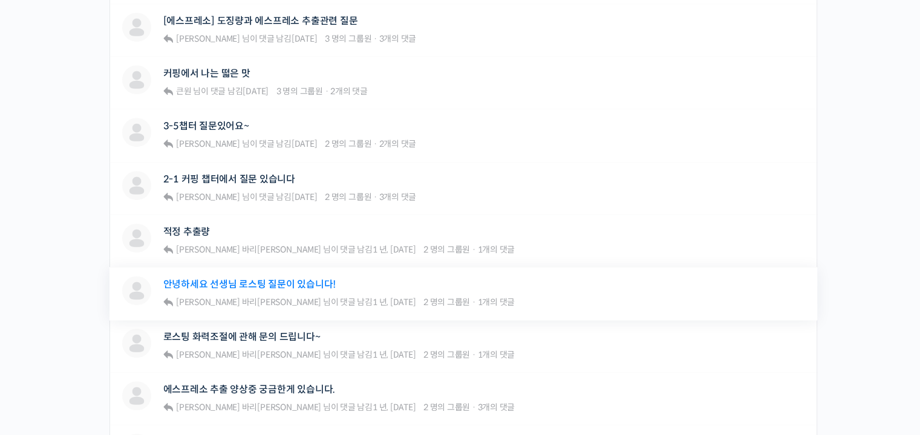
click at [255, 282] on link "안녕하세요 선생님 로스팅 질문이 있습니다!" at bounding box center [249, 284] width 172 height 11
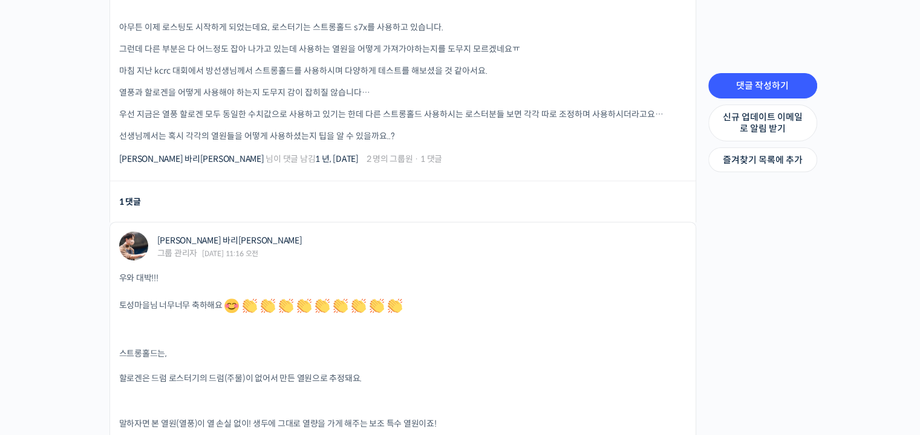
scroll to position [665, 0]
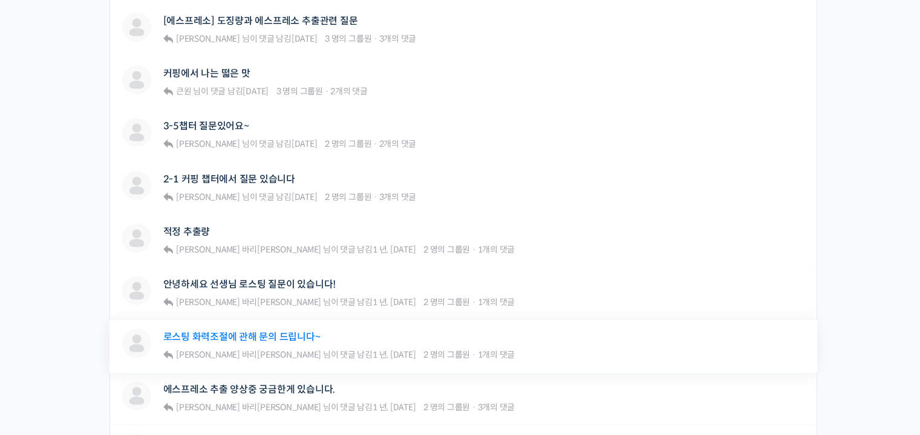
click at [303, 331] on link "로스팅 화력조절에 관해 문의 드립니다~" at bounding box center [241, 336] width 157 height 11
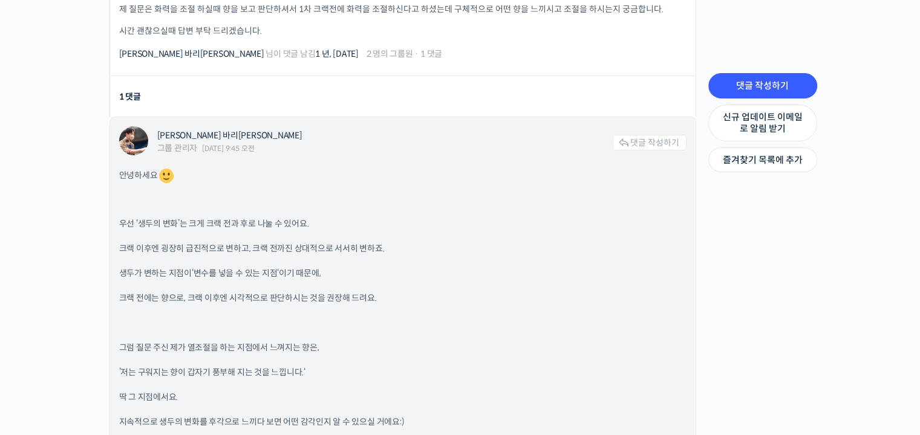
scroll to position [423, 0]
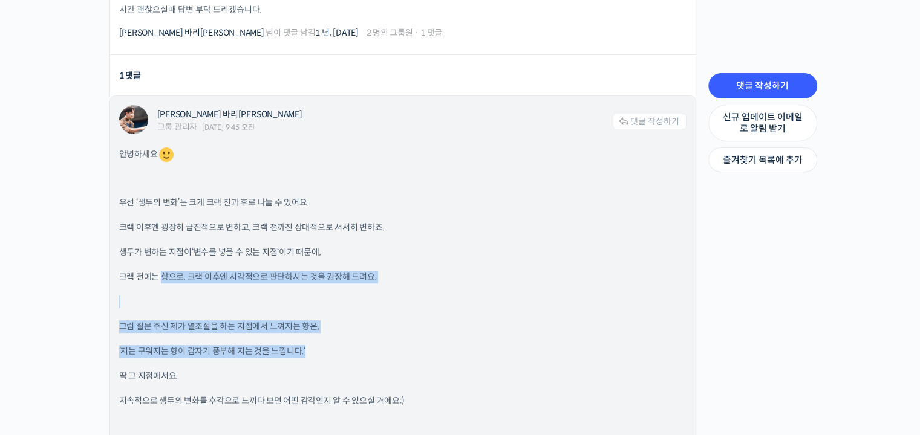
drag, startPoint x: 164, startPoint y: 276, endPoint x: 455, endPoint y: 340, distance: 298.6
click at [452, 350] on div "안녕하세요 우선 ‘생두의 변화’는 크게 크랙 전과 후로 나눌 수 있어요. 크랙 이후엔 굉장히 급진적으로 변하고, 크랙 전까진 상대적으로 서서히…" at bounding box center [402, 297] width 567 height 303
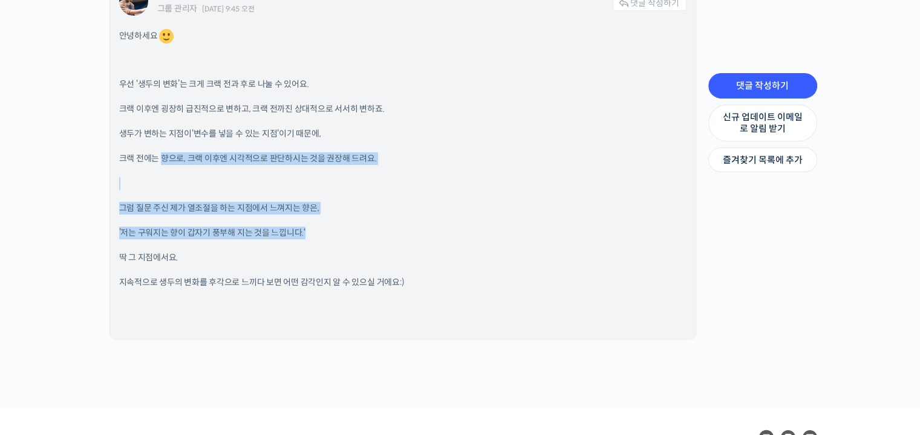
scroll to position [544, 0]
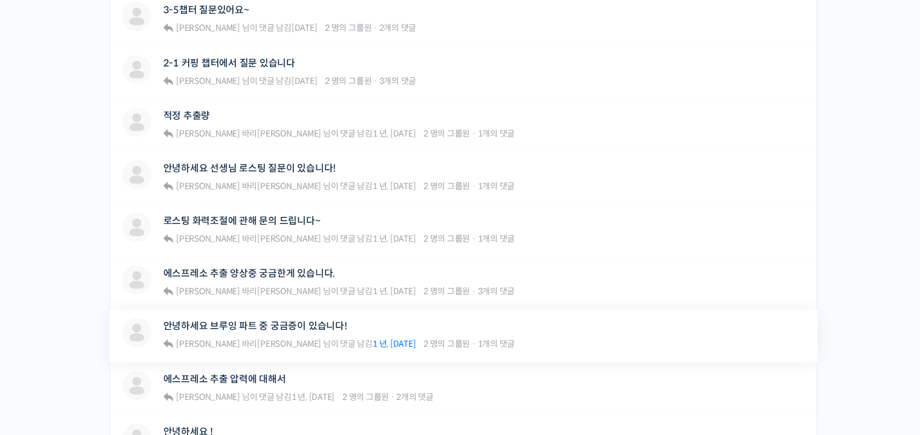
scroll to position [786, 0]
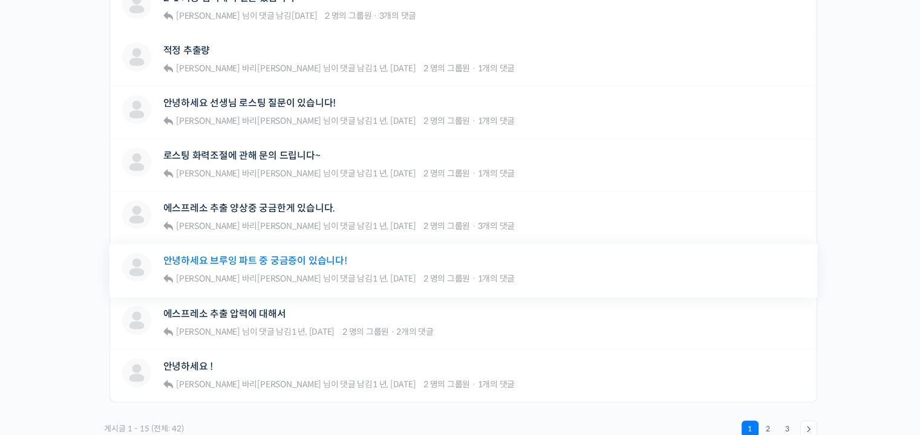
click at [317, 260] on link "안녕하세요 브루잉 파트 중 궁금증이 있습니다!" at bounding box center [255, 260] width 184 height 11
click at [307, 210] on link "에스프레소 추출 양상중 궁금한게 있습니다." at bounding box center [249, 208] width 172 height 11
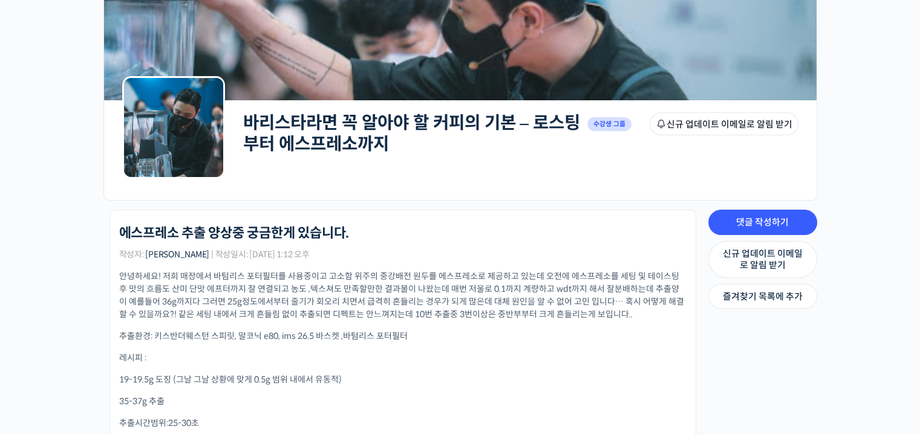
scroll to position [181, 0]
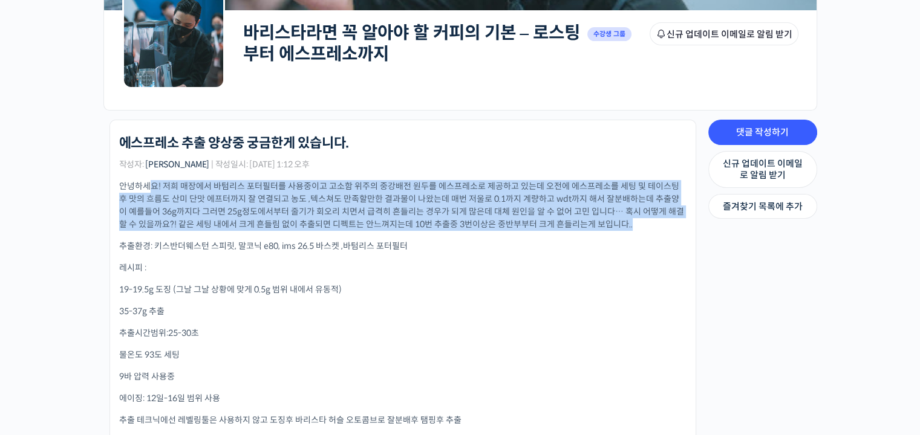
drag, startPoint x: 151, startPoint y: 186, endPoint x: 681, endPoint y: 218, distance: 530.7
click at [681, 218] on p "안녕하세요! 저희 매장에서 바텀리스 포터필터를 사용중이고 고소함 위주의 중강배전 원두를 에스프레소로 제공하고 있는데 오전에 에스프레소를 세팅 …" at bounding box center [402, 205] width 567 height 51
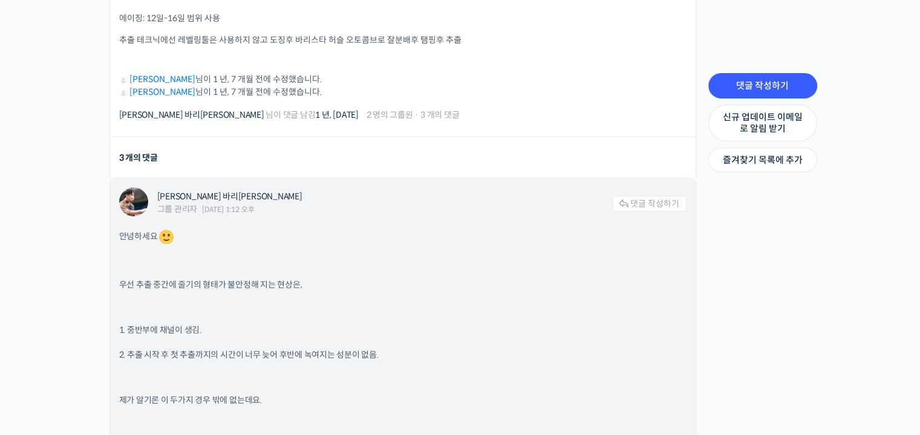
scroll to position [726, 0]
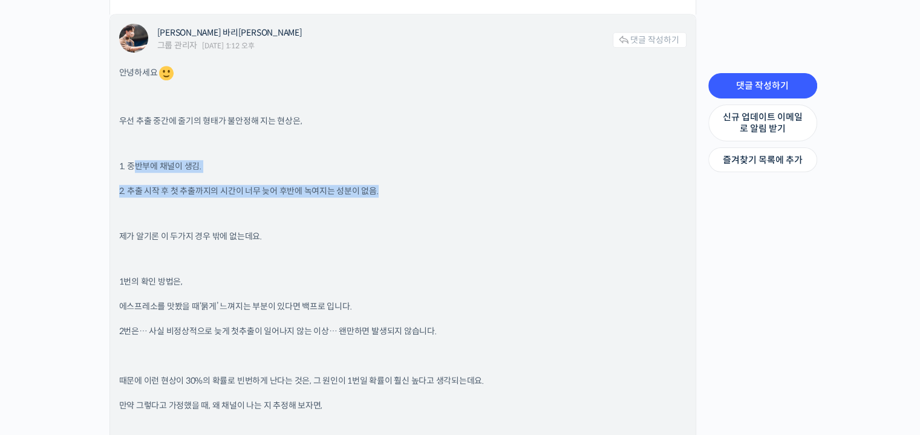
drag, startPoint x: 138, startPoint y: 164, endPoint x: 468, endPoint y: 212, distance: 333.6
click at [468, 212] on div "안녕하세요 우선 추출 중간에 줄기의 형태가 불안정해 지는 현상은, 1. 중반부에 채널이 생김. 2. 추출 시작 후 첫 추출까지의 시간이 너무 …" at bounding box center [402, 401] width 567 height 675
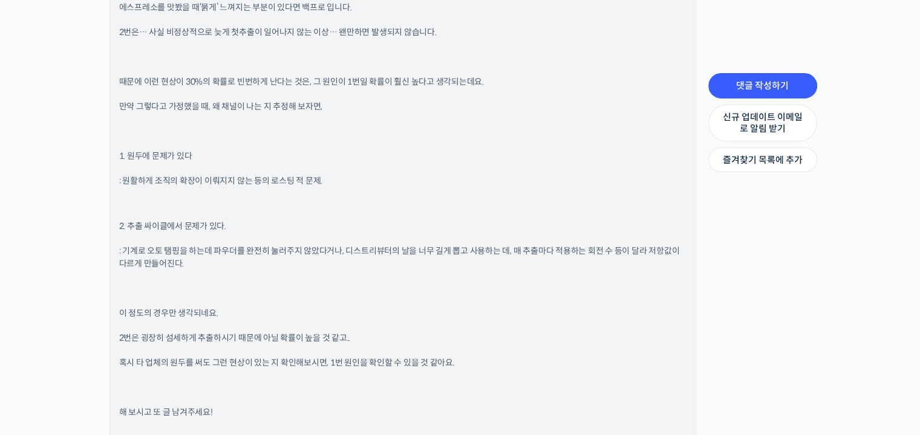
scroll to position [1028, 0]
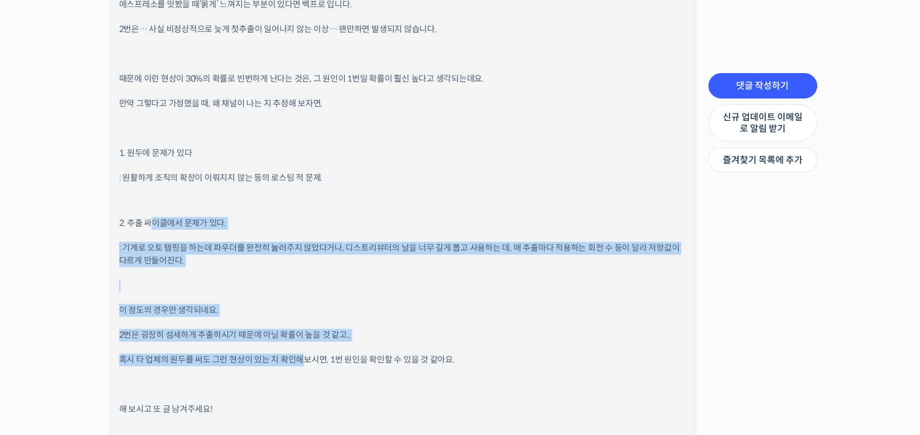
drag, startPoint x: 148, startPoint y: 217, endPoint x: 300, endPoint y: 357, distance: 206.7
click at [300, 357] on div "안녕하세요 우선 추출 중간에 줄기의 형태가 불안정해 지는 현상은, 1. 중반부에 채널이 생김. 2. 추출 시작 후 첫 추출까지의 시간이 너무 …" at bounding box center [402, 99] width 567 height 675
click at [293, 296] on div "안녕하세요 우선 추출 중간에 줄기의 형태가 불안정해 지는 현상은, 1. 중반부에 채널이 생김. 2. 추출 시작 후 첫 추출까지의 시간이 너무 …" at bounding box center [402, 99] width 567 height 675
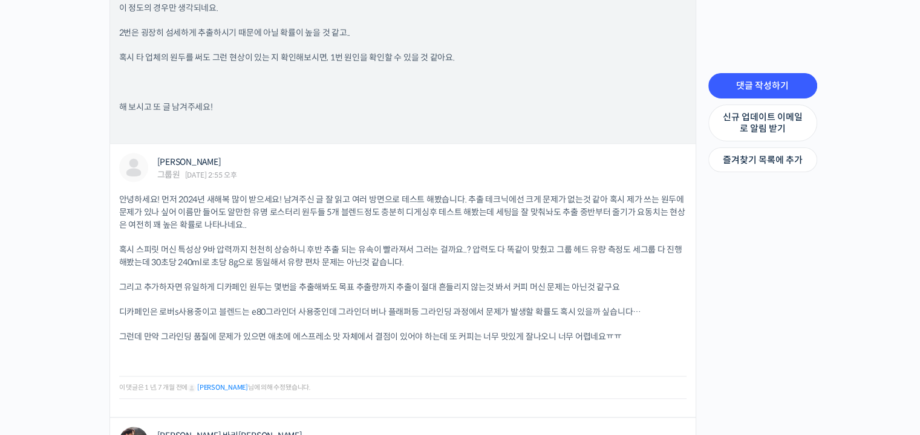
scroll to position [1391, 0]
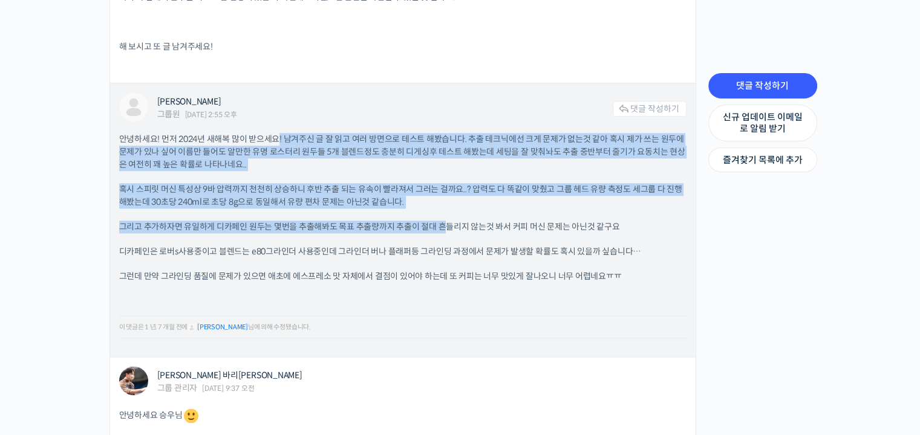
drag, startPoint x: 277, startPoint y: 137, endPoint x: 441, endPoint y: 223, distance: 185.3
click at [441, 223] on div "안녕하세요! 먼저 2024년 새해복 많이 받으세요! 남겨주신 글 잘 읽고 여러 방면으로 테스트 해봤습니다. 추출 테크닉에선 크게 문제가 없는것…" at bounding box center [402, 240] width 567 height 215
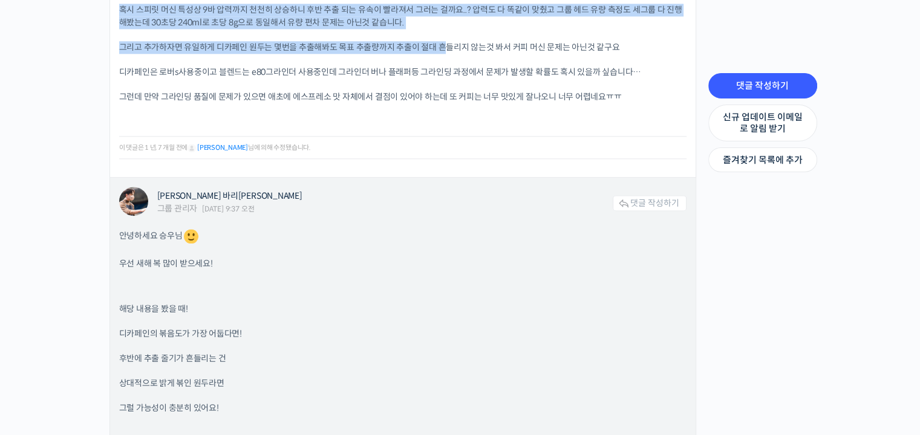
scroll to position [1693, 0]
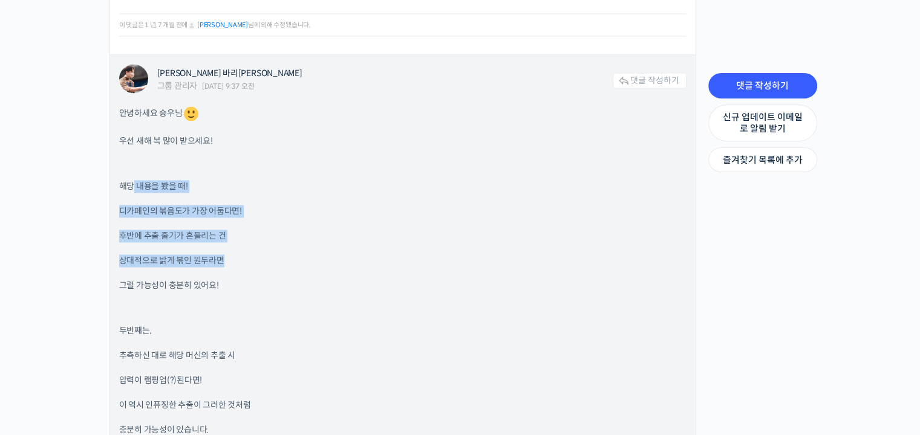
drag, startPoint x: 131, startPoint y: 183, endPoint x: 290, endPoint y: 253, distance: 174.1
click at [290, 253] on div "안녕하세요 승우님 우선 새해 복 많이 받으세요! 해당 내용을 봤을 때! 디카페인의 볶음도가 가장 어둡다면! 후반에 추출 줄기가 흔들리는 건 상…" at bounding box center [402, 419] width 567 height 629
click at [290, 255] on p "상대적으로 밝게 볶인 원두라면" at bounding box center [402, 261] width 567 height 13
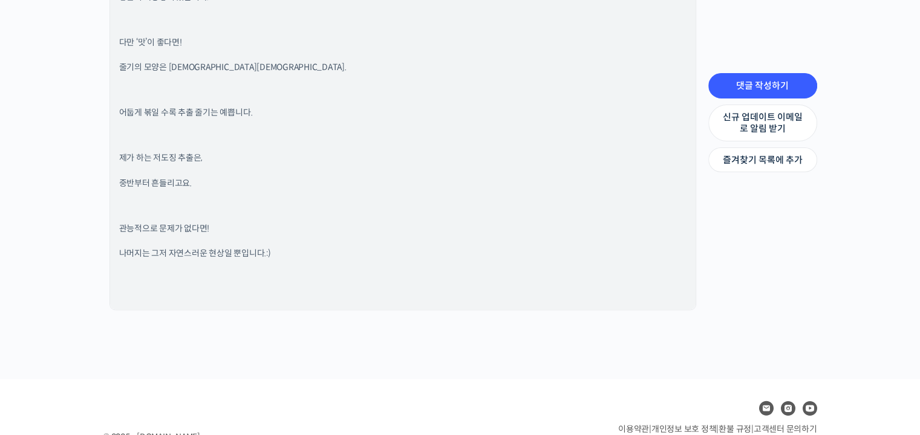
scroll to position [2184, 0]
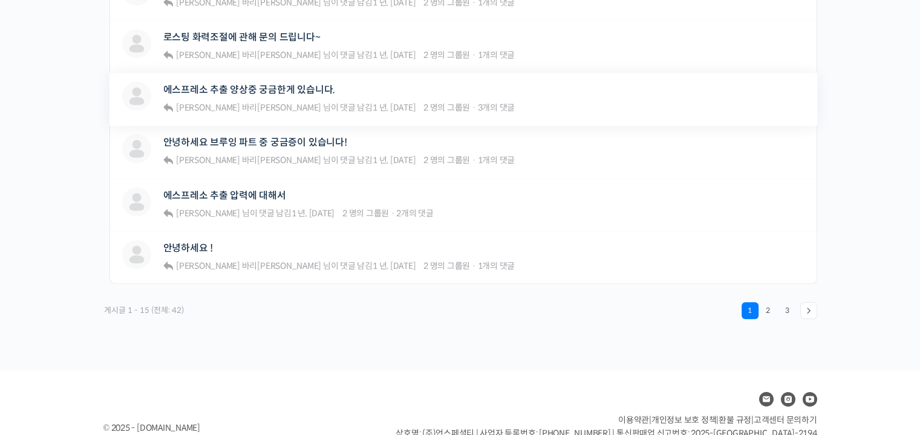
scroll to position [953, 0]
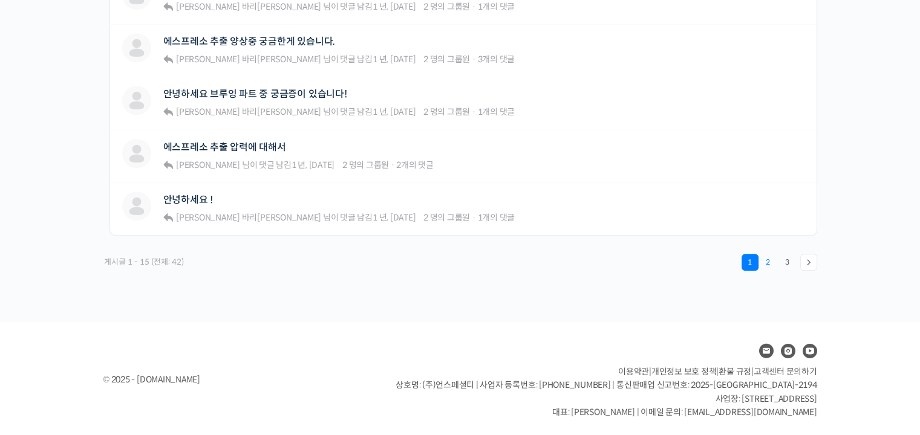
click at [765, 260] on link "2" at bounding box center [767, 262] width 17 height 17
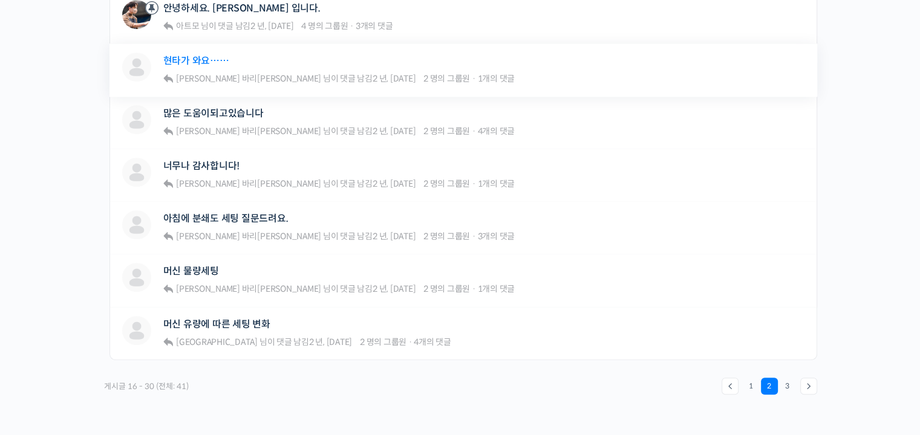
scroll to position [847, 0]
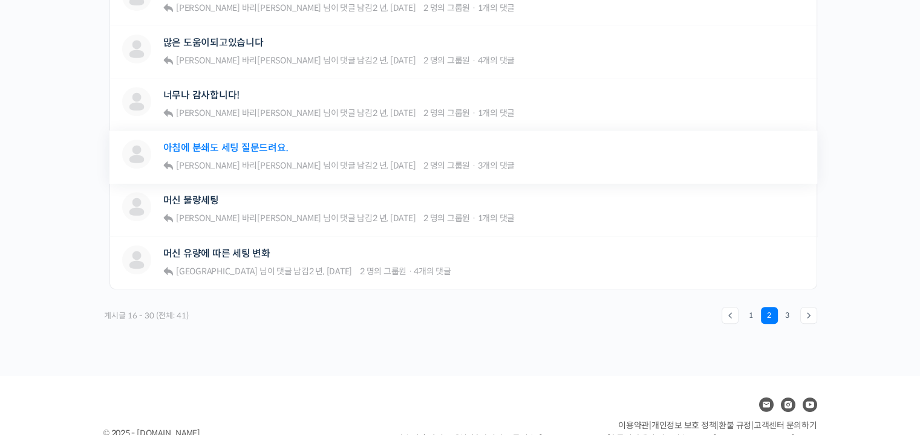
click at [220, 145] on link "아침에 분쇄도 세팅 질문드려요." at bounding box center [225, 147] width 125 height 11
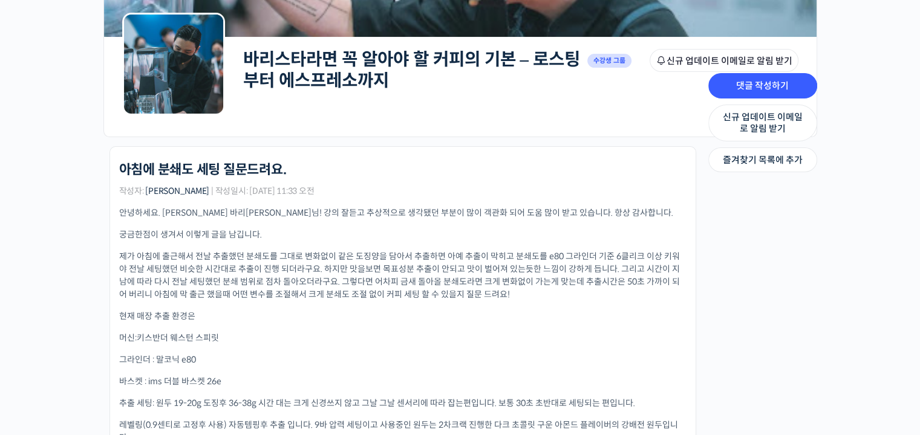
scroll to position [242, 0]
